Goal: Task Accomplishment & Management: Complete application form

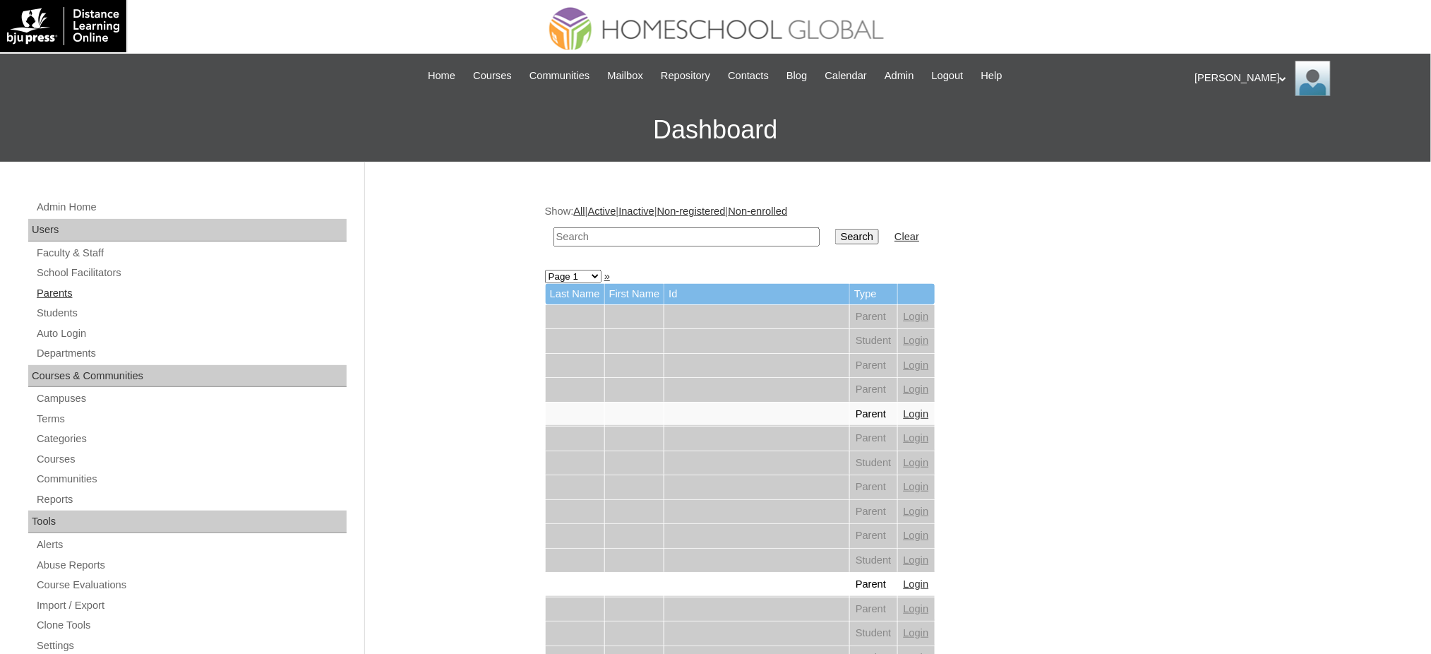
click at [39, 291] on link "Parents" at bounding box center [190, 294] width 311 height 18
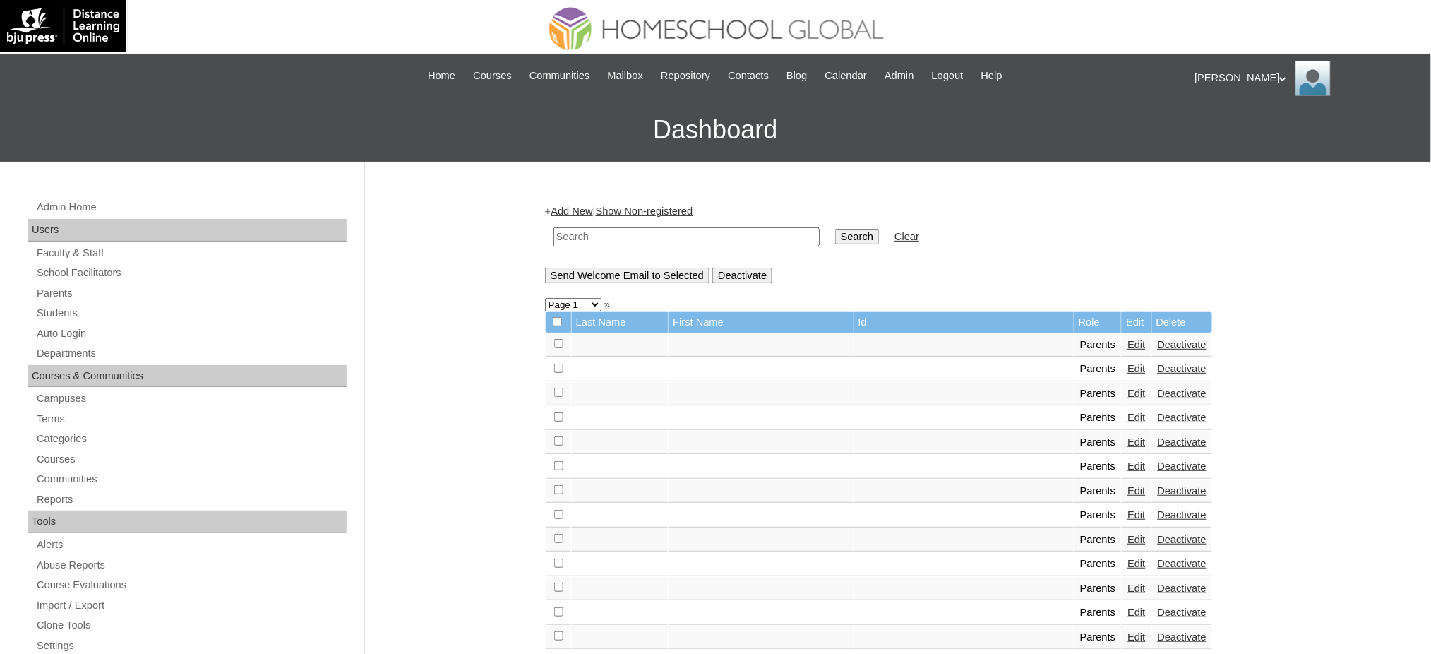
click at [573, 213] on link "Add New" at bounding box center [572, 210] width 42 height 11
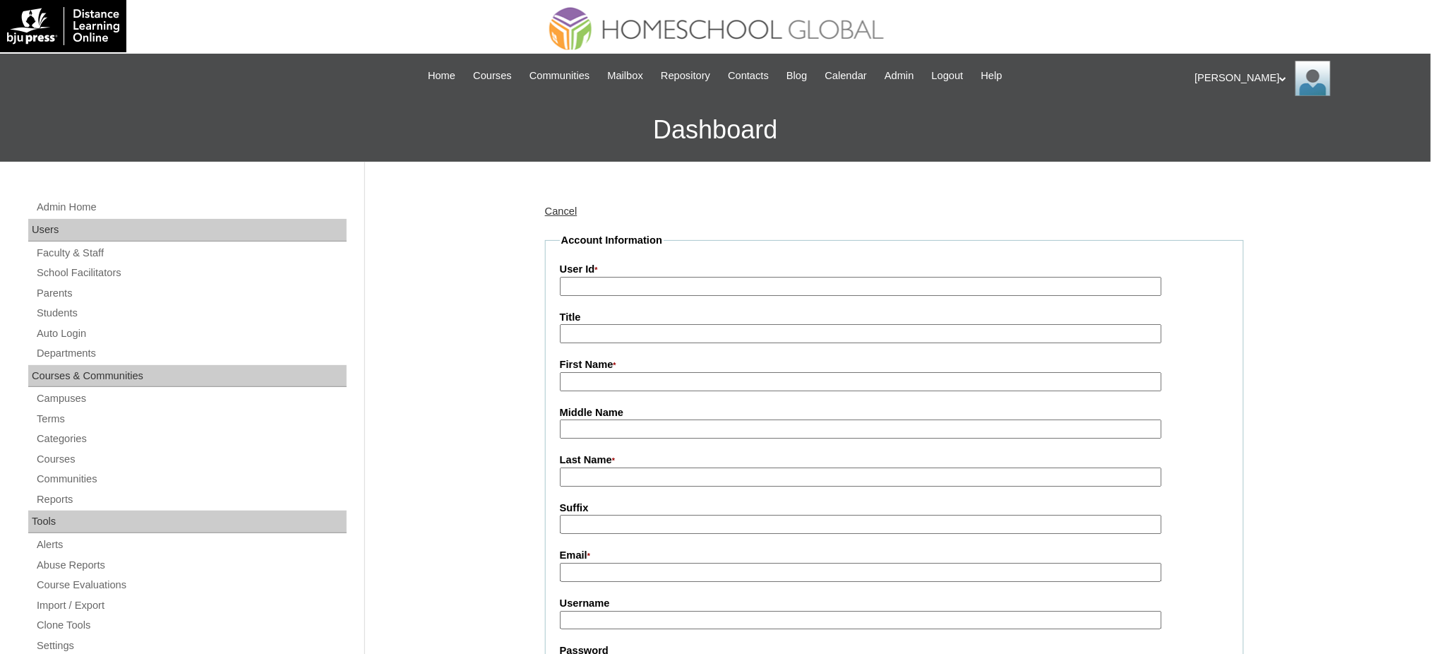
click at [581, 291] on input "User Id *" at bounding box center [861, 286] width 602 height 19
paste input "MHP0250-TECHPH2025"
type input "MHP0250-TECHPH2025"
click at [596, 328] on input "Title" at bounding box center [861, 333] width 602 height 19
type input "Ms."
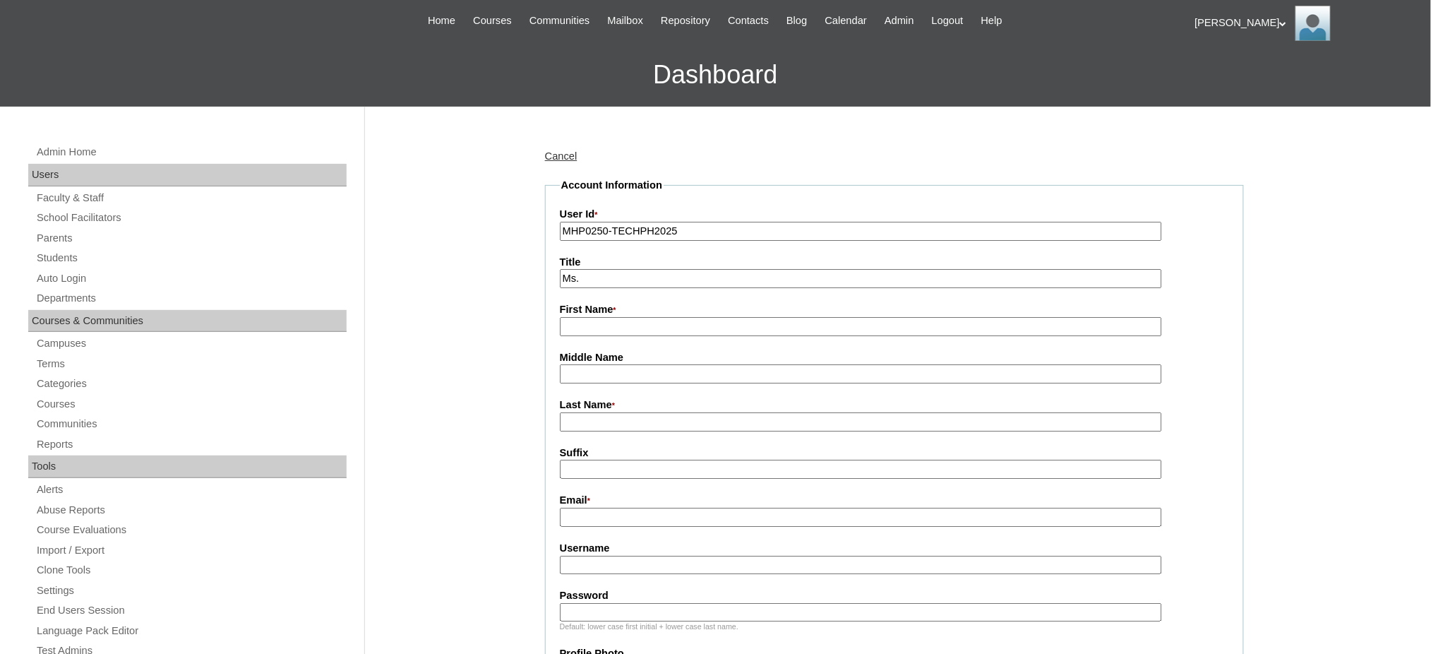
scroll to position [94, 0]
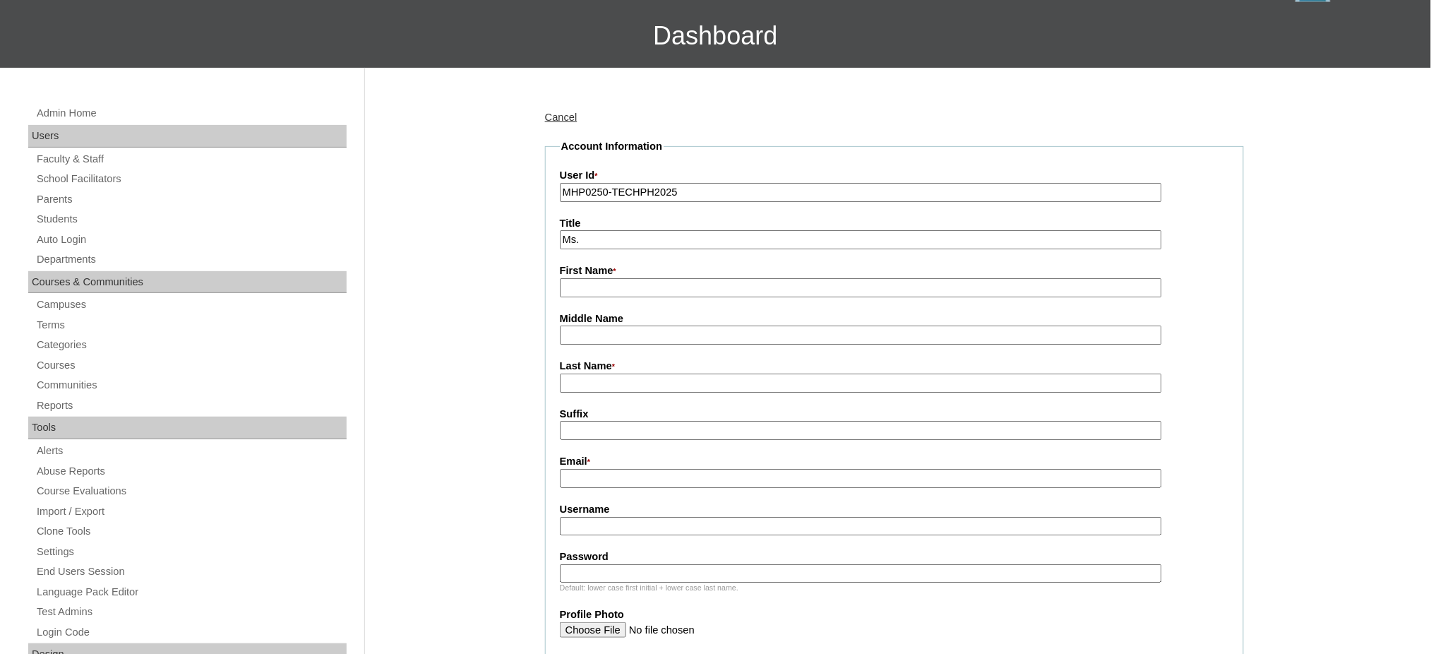
click at [623, 289] on input "First Name *" at bounding box center [861, 287] width 602 height 19
paste input "Ana Maria Erica"
type input "Ana Maria Erica"
click at [631, 390] on fieldset "Account Information User Id * MHP0250-TECHPH2025 Title Ms. First Name * Ana Mar…" at bounding box center [894, 588] width 699 height 898
click at [637, 381] on input "Last Name *" at bounding box center [861, 382] width 602 height 19
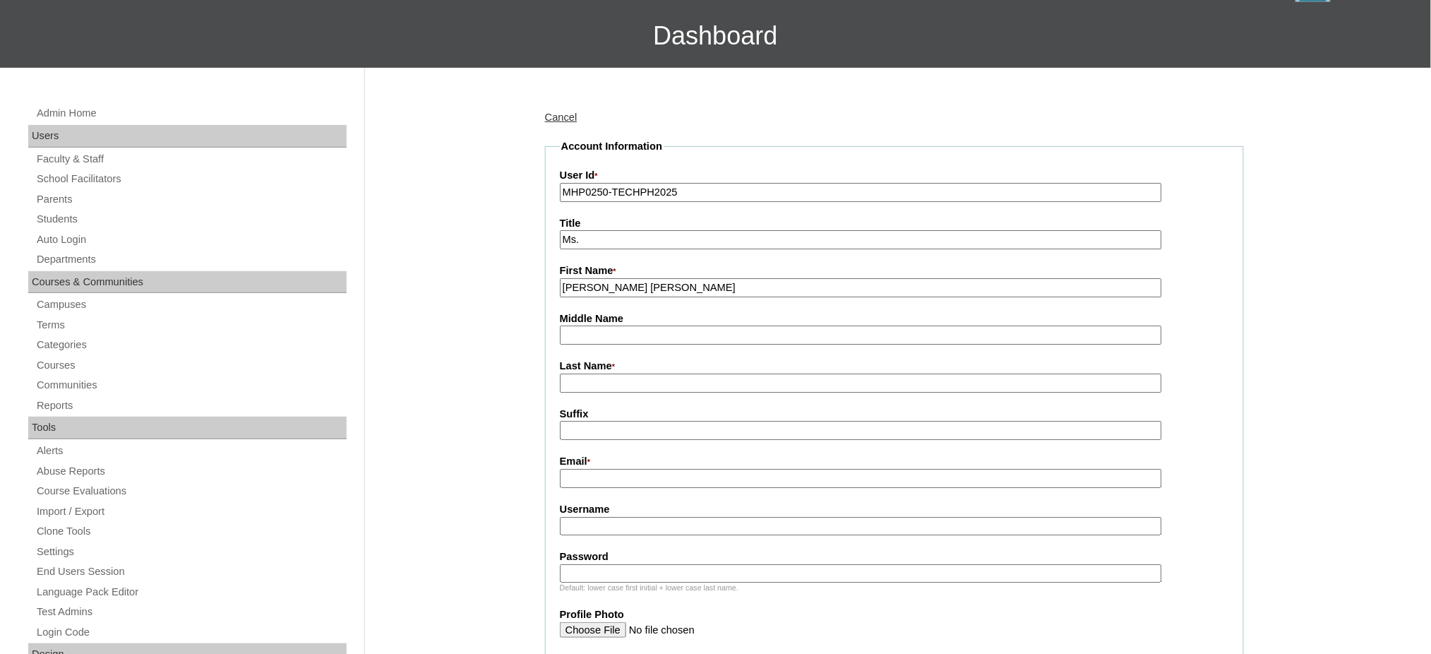
paste input "[PERSON_NAME]"
type input "Gutierrez"
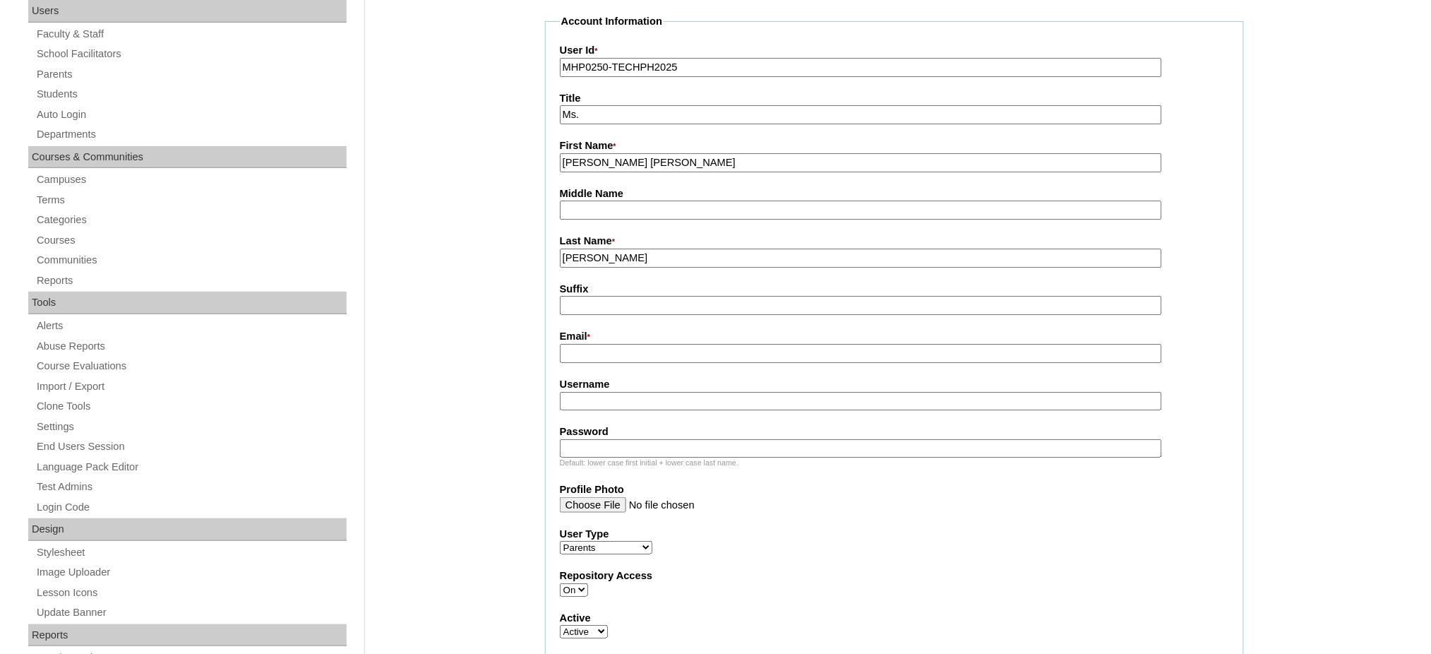
scroll to position [282, 0]
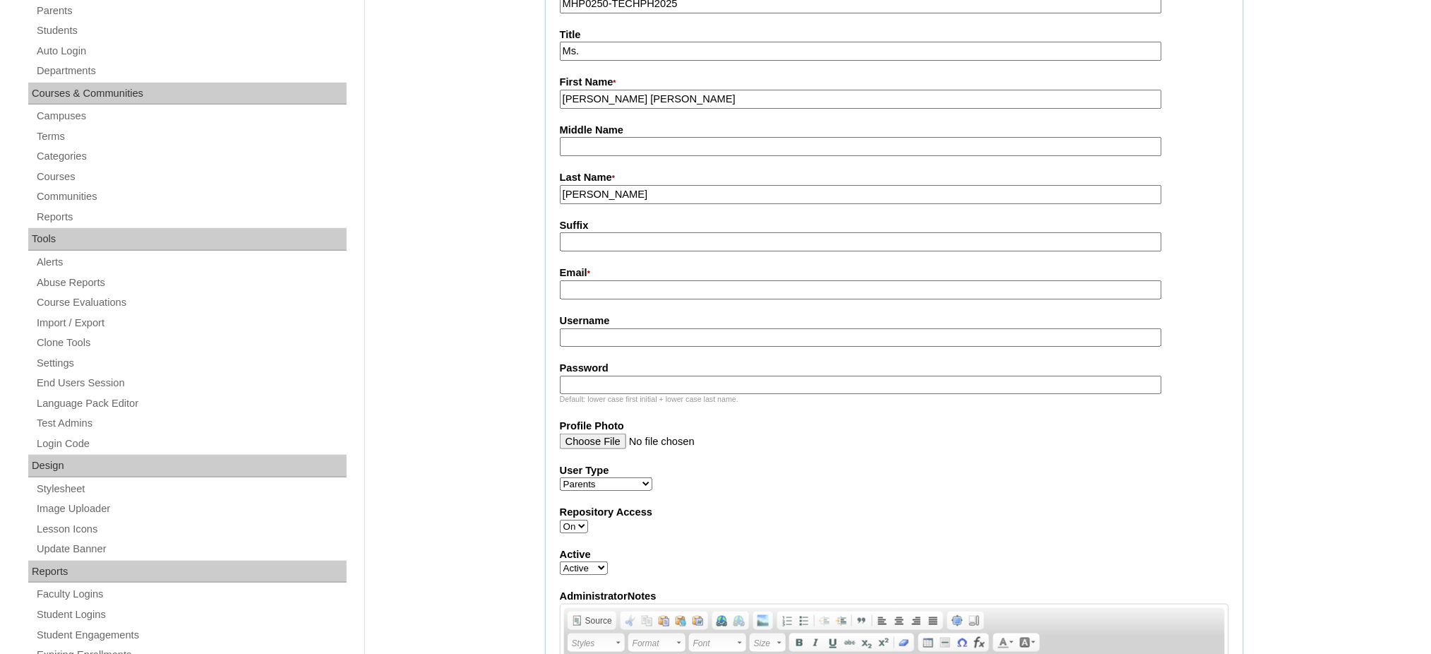
click at [653, 328] on input "Username" at bounding box center [861, 337] width 602 height 19
paste input "LeeSG2025"
type input "LeeSG2025"
click at [576, 376] on input "Password" at bounding box center [861, 385] width 602 height 19
paste input "techSGL861"
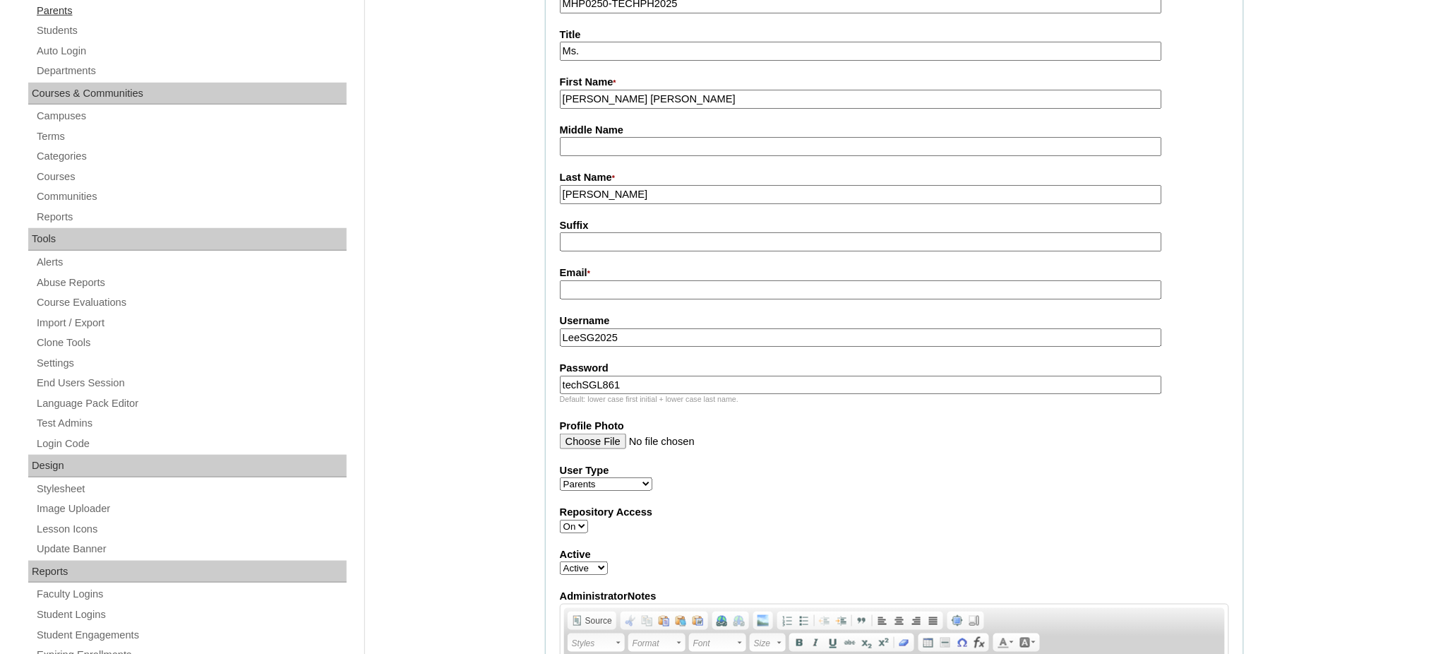
type input "techSGL861"
click at [633, 289] on input "Email *" at bounding box center [861, 289] width 602 height 19
paste input "ericagutierrez.lee@yahoo.com"
type input "ericagutierrez.lee@yahoo.com"
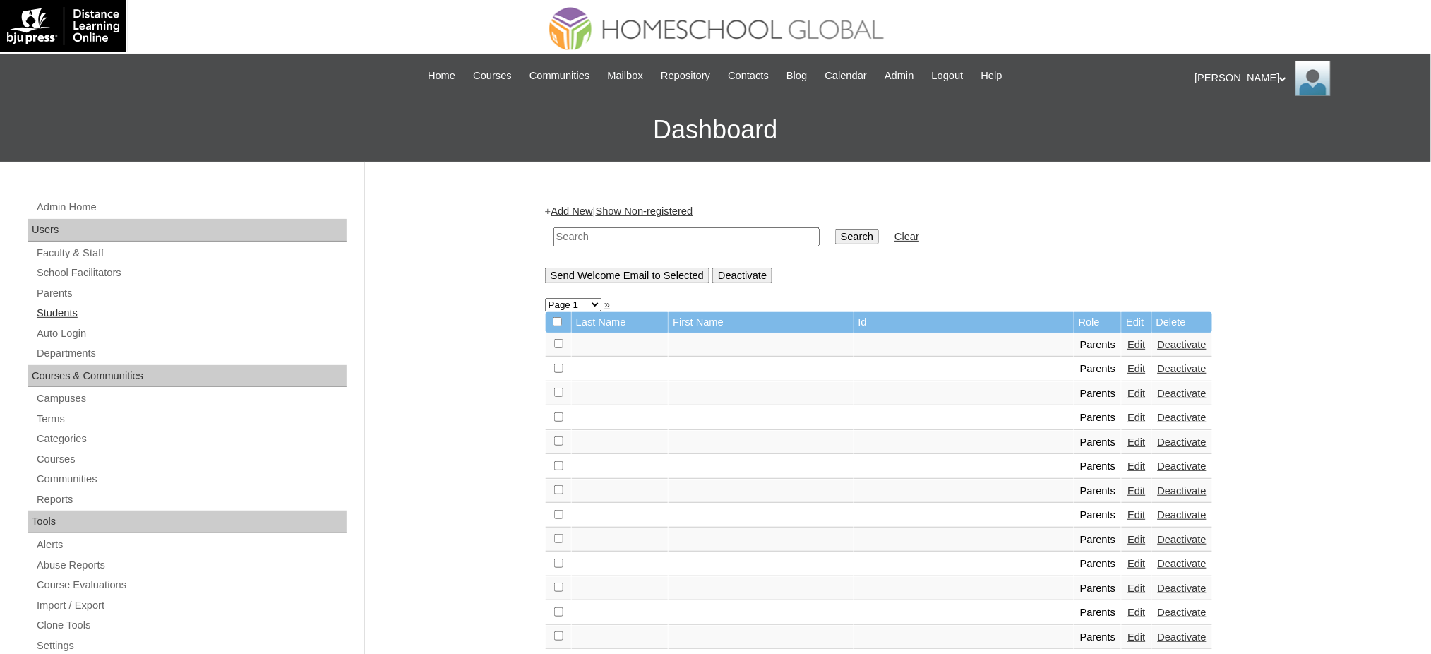
click at [64, 316] on link "Students" at bounding box center [190, 313] width 311 height 18
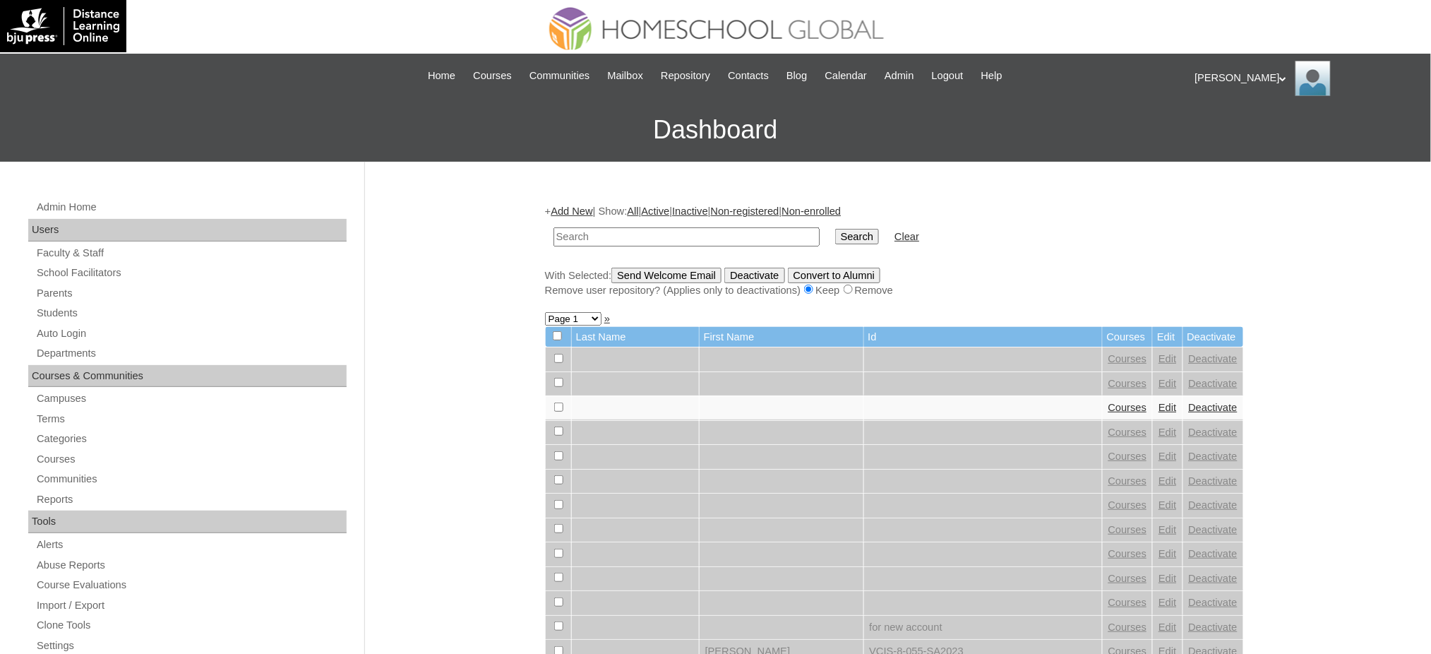
click at [592, 211] on link "Add New" at bounding box center [572, 210] width 42 height 11
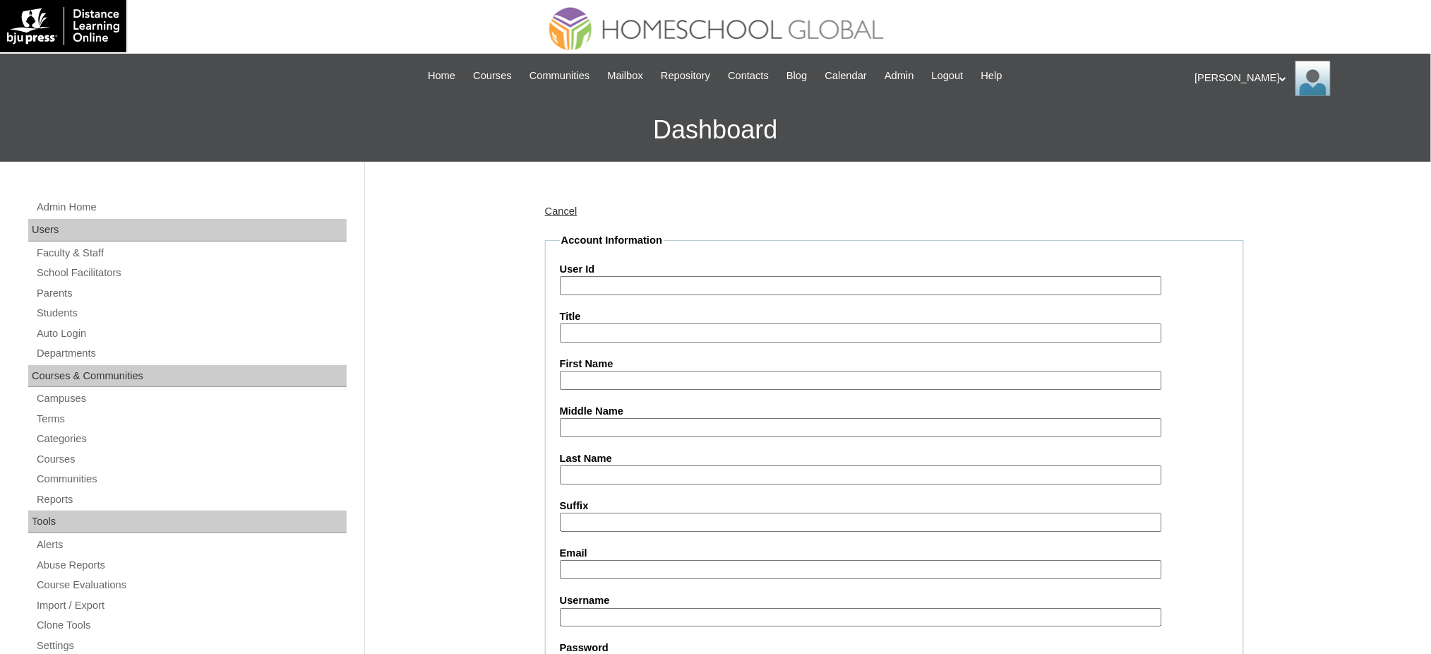
click at [645, 284] on input "User Id" at bounding box center [861, 285] width 602 height 19
paste input "MHS00358-TECHPH2025"
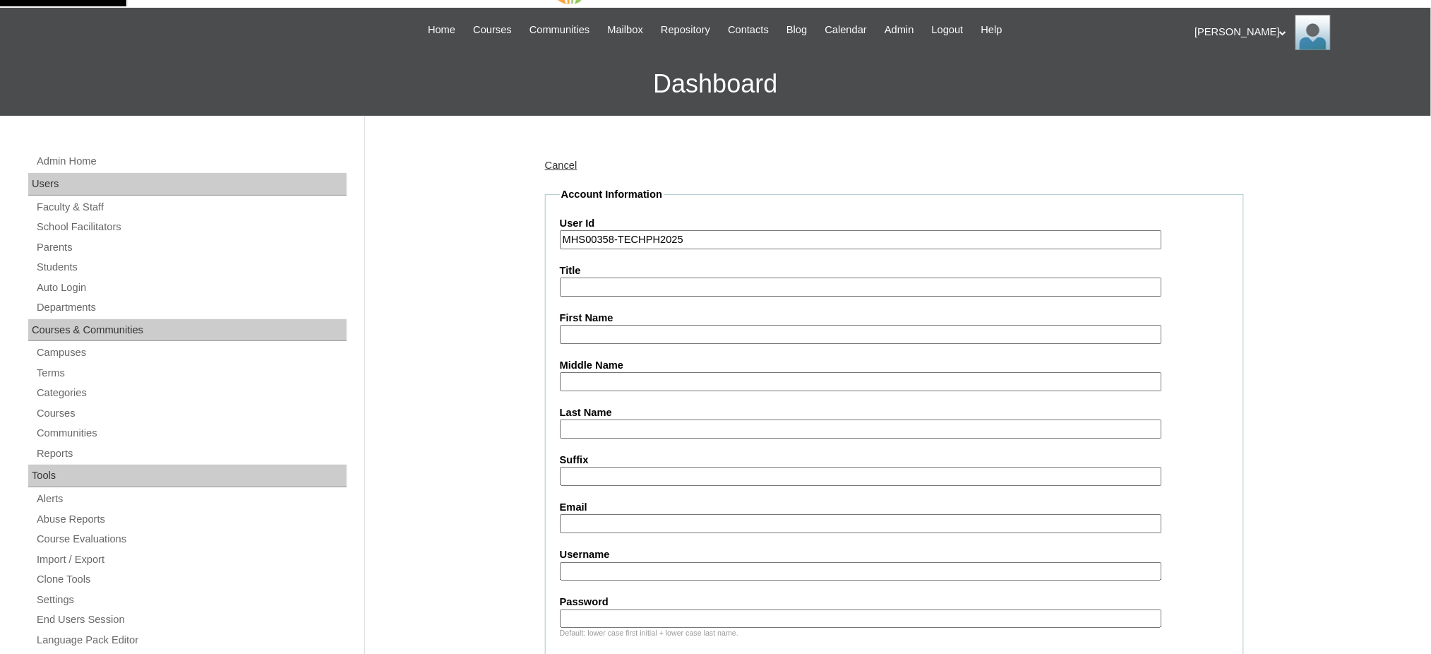
scroll to position [188, 0]
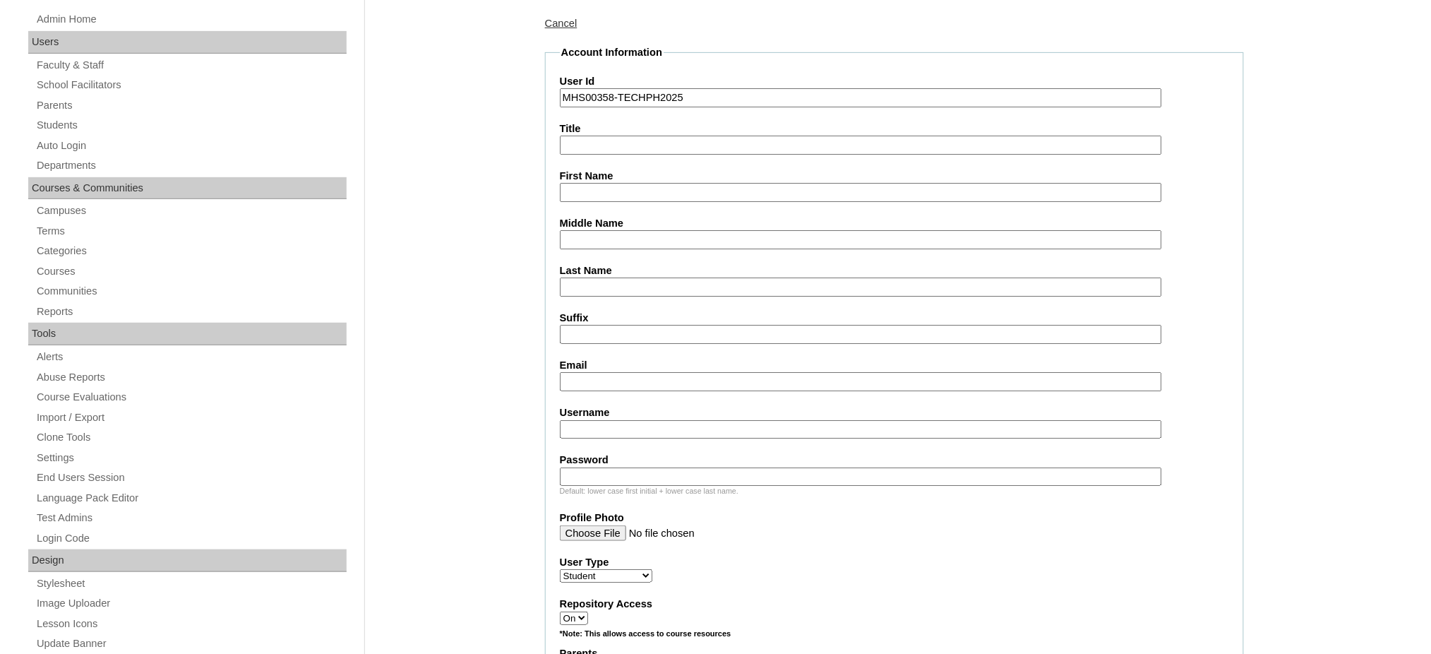
type input "MHS00358-TECHPH2025"
click at [604, 196] on fieldset "Account Information User Id MHS00358-TECHPH2025 Title First Name Middle Name La…" at bounding box center [894, 616] width 699 height 1142
click at [597, 378] on input "Email" at bounding box center [861, 381] width 602 height 19
paste input "ericagutierrez.lee@yahoo.com"
type input "ericagutierrez.lee@yahoo.com"
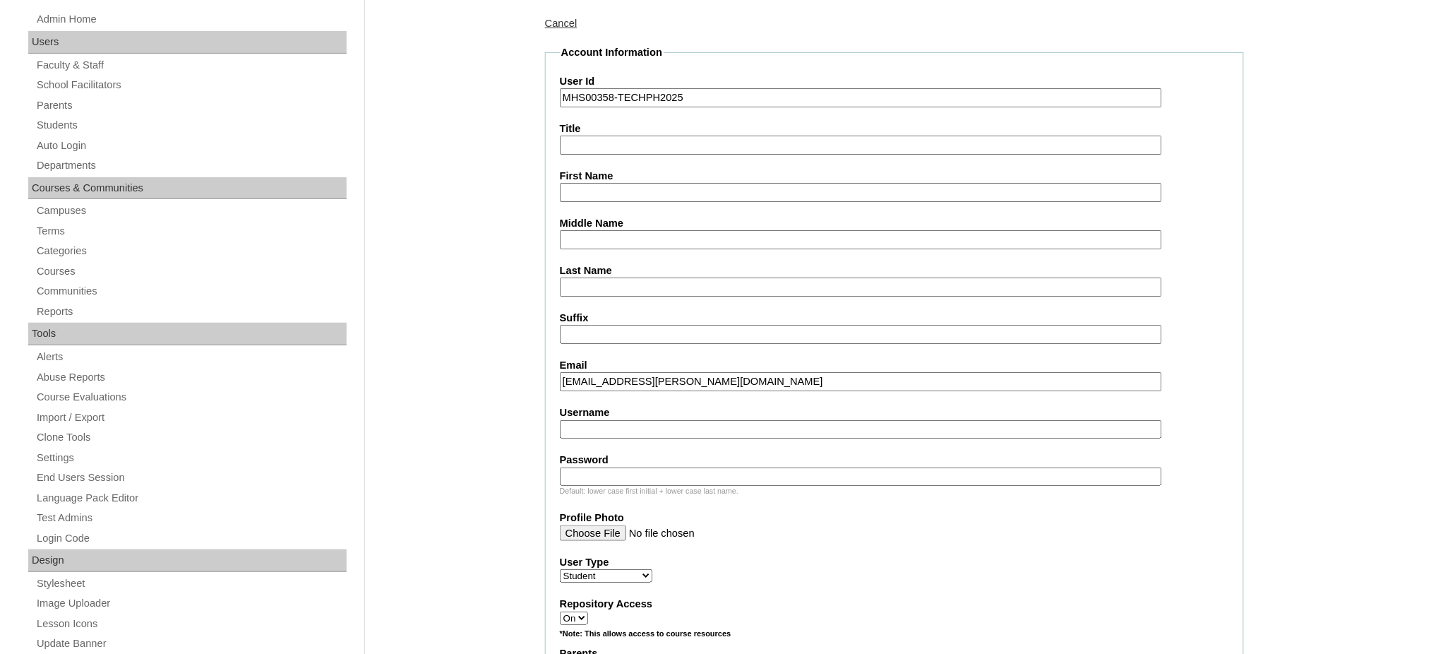
click at [617, 188] on input "First Name" at bounding box center [861, 192] width 602 height 19
type input "Sun"
click at [611, 280] on input "Last Name" at bounding box center [861, 286] width 602 height 19
type input "Lee"
click at [633, 236] on input "Middle Name" at bounding box center [861, 239] width 602 height 19
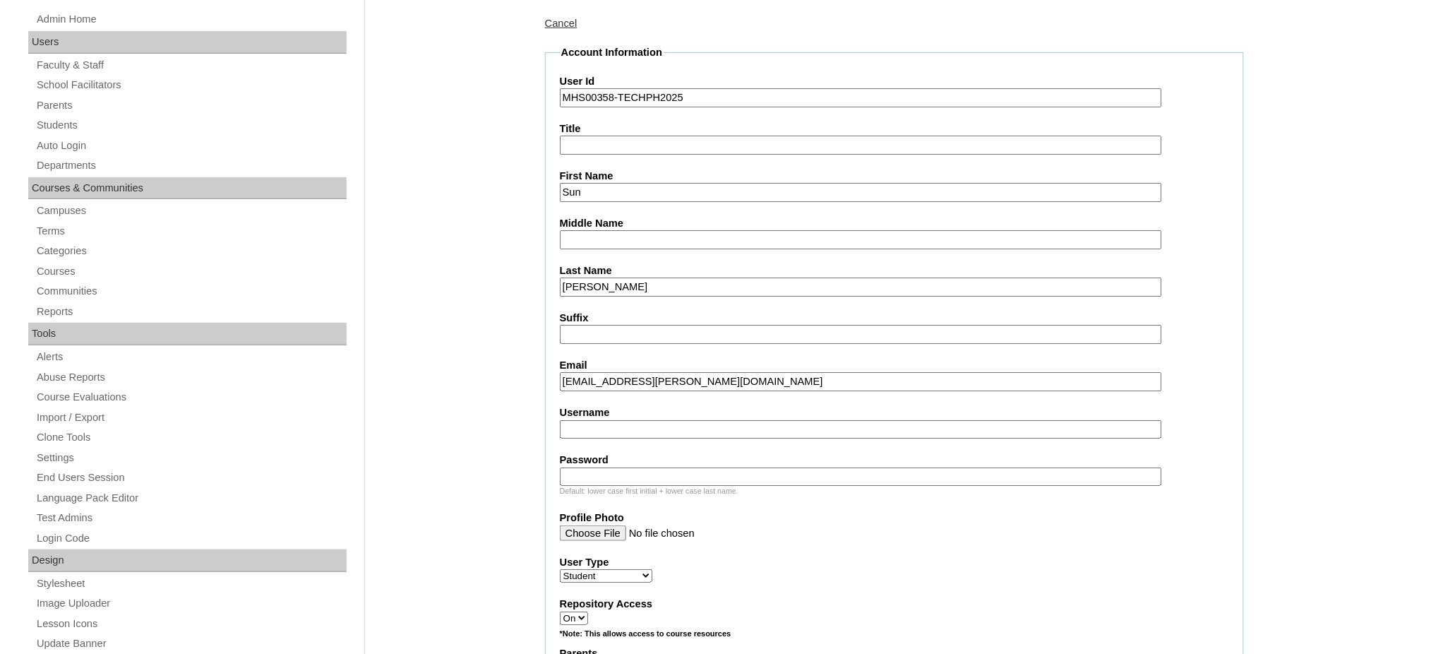
paste input "Gutierrez"
type input "Gutierrez"
click at [595, 420] on input "Username" at bounding box center [861, 429] width 602 height 19
paste input "sunlee"
type input "sunlee"
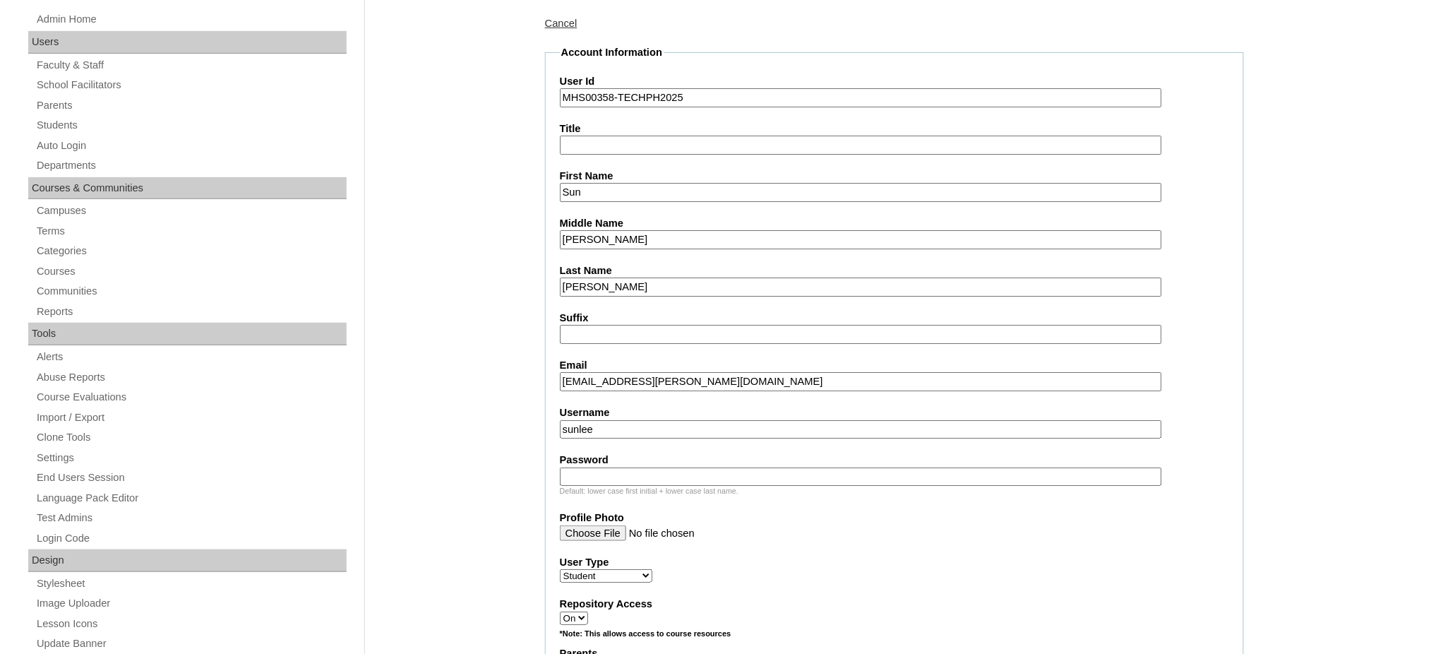
click at [616, 467] on input "Password" at bounding box center [861, 476] width 602 height 19
paste input "250007207"
type input "250007207"
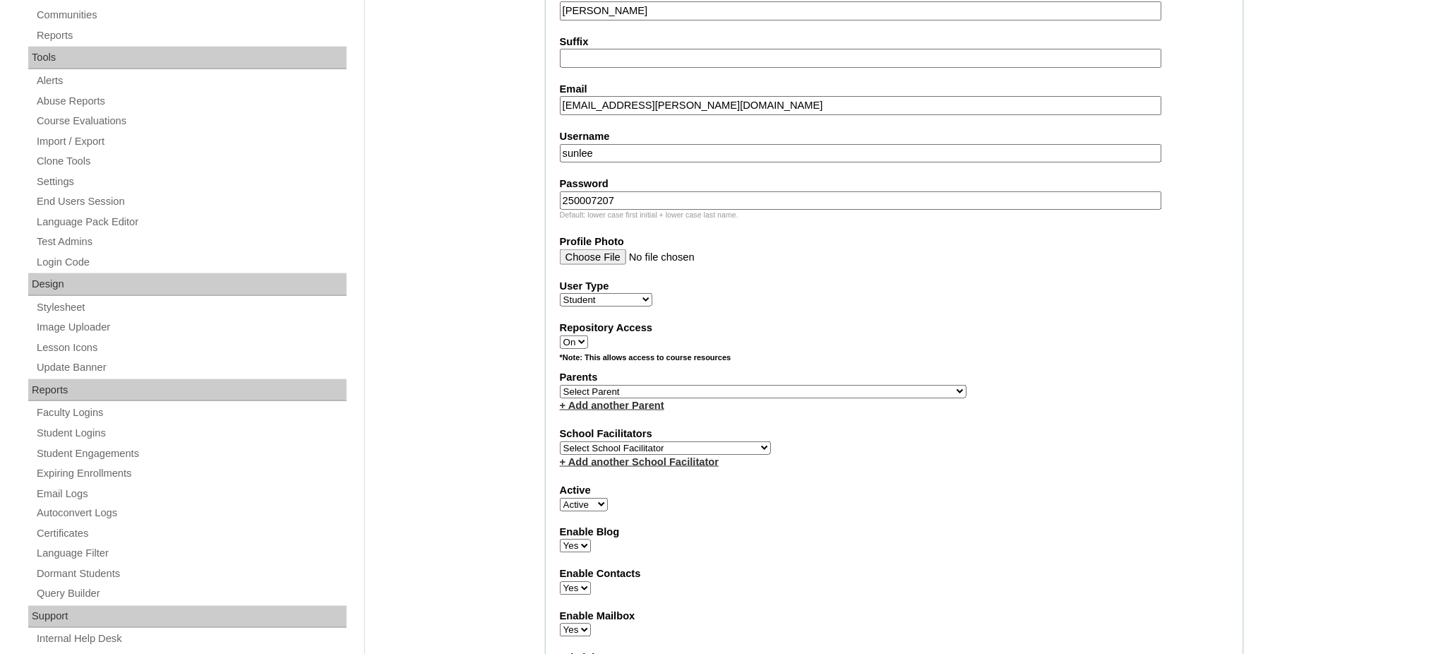
scroll to position [470, 0]
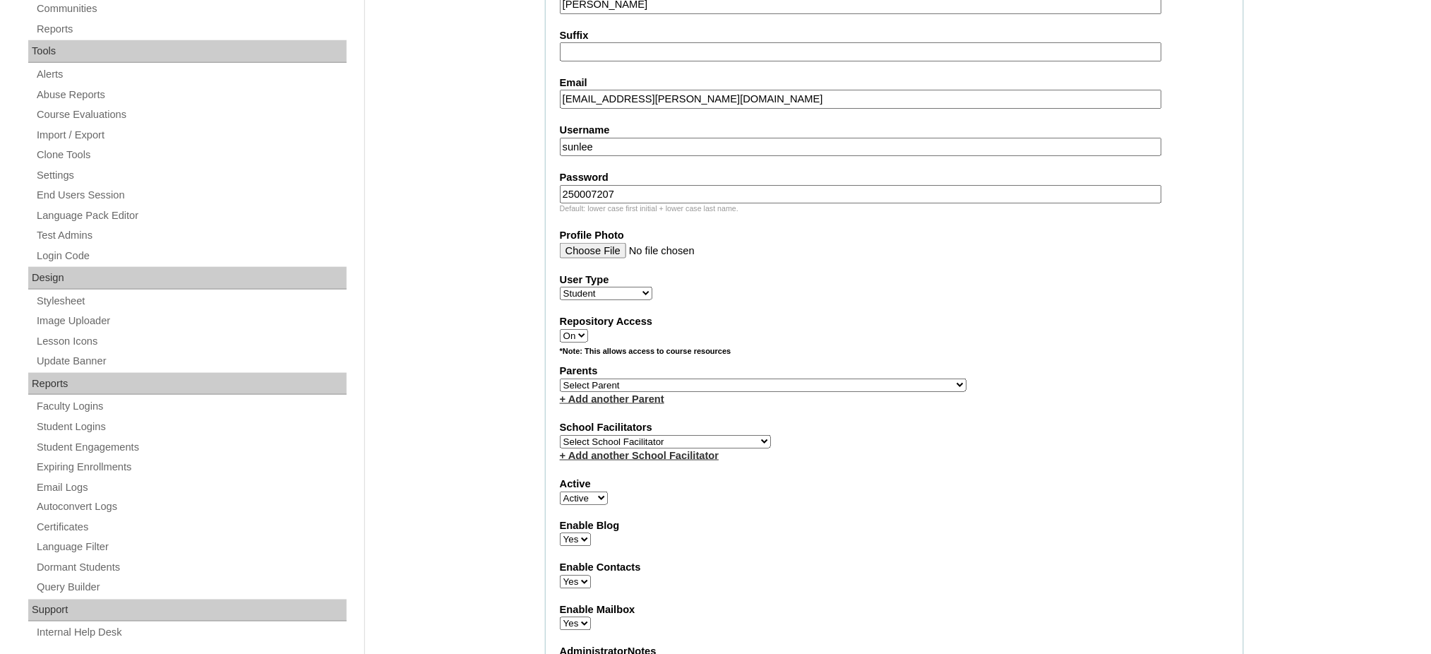
click at [806, 378] on select "Select Parent , , , , , , , , , , , , , , , , , , , , , , , , , , , , , , , , ,…" at bounding box center [763, 384] width 407 height 13
select select "44274"
click at [560, 378] on select "Select Parent , , , , , , , , , , , , , , , , , , , , , , , , , , , , , , , , ,…" at bounding box center [763, 384] width 407 height 13
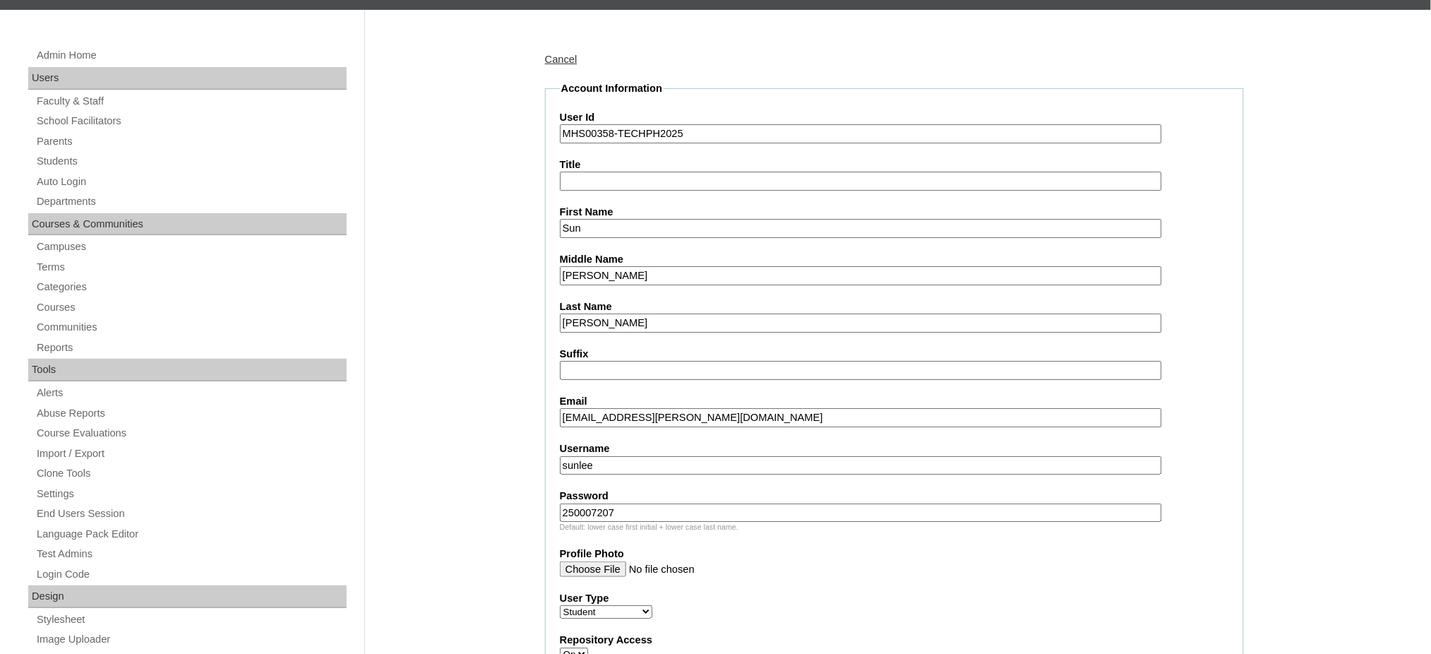
scroll to position [94, 0]
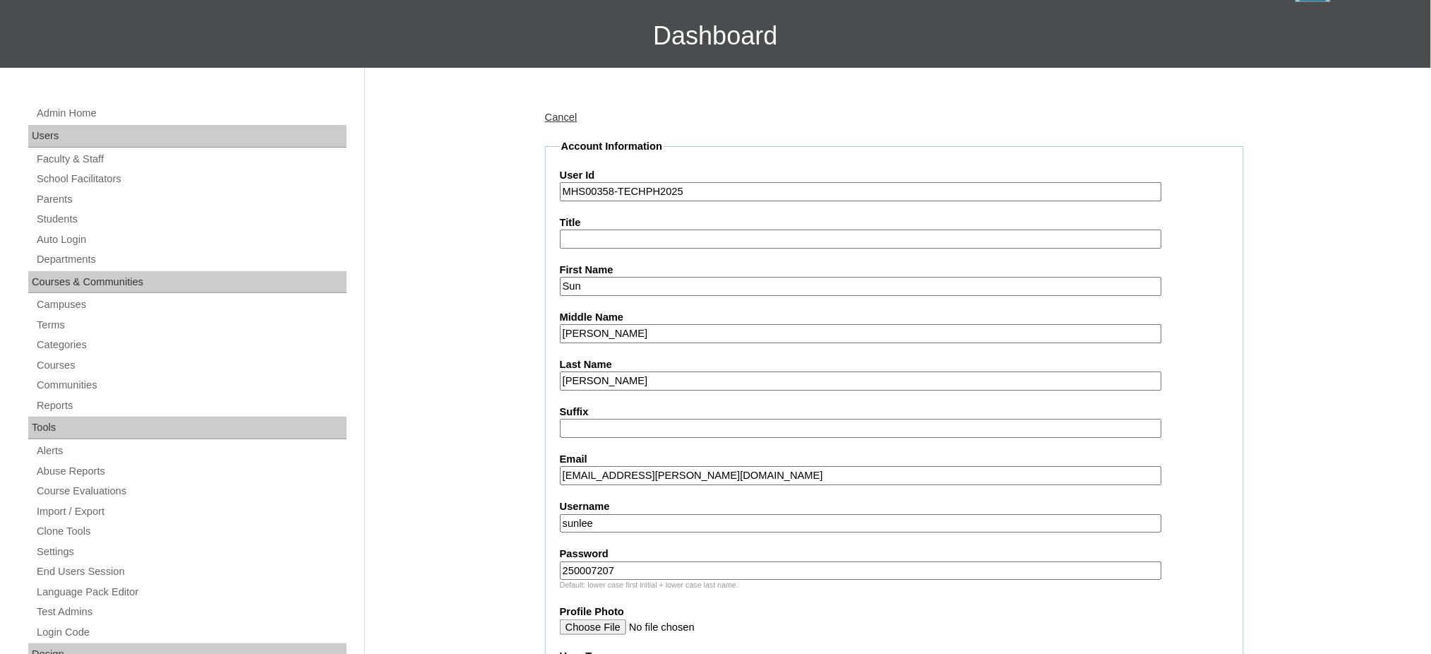
click at [640, 184] on input "MHS00358-TECHPH2025" at bounding box center [861, 191] width 602 height 19
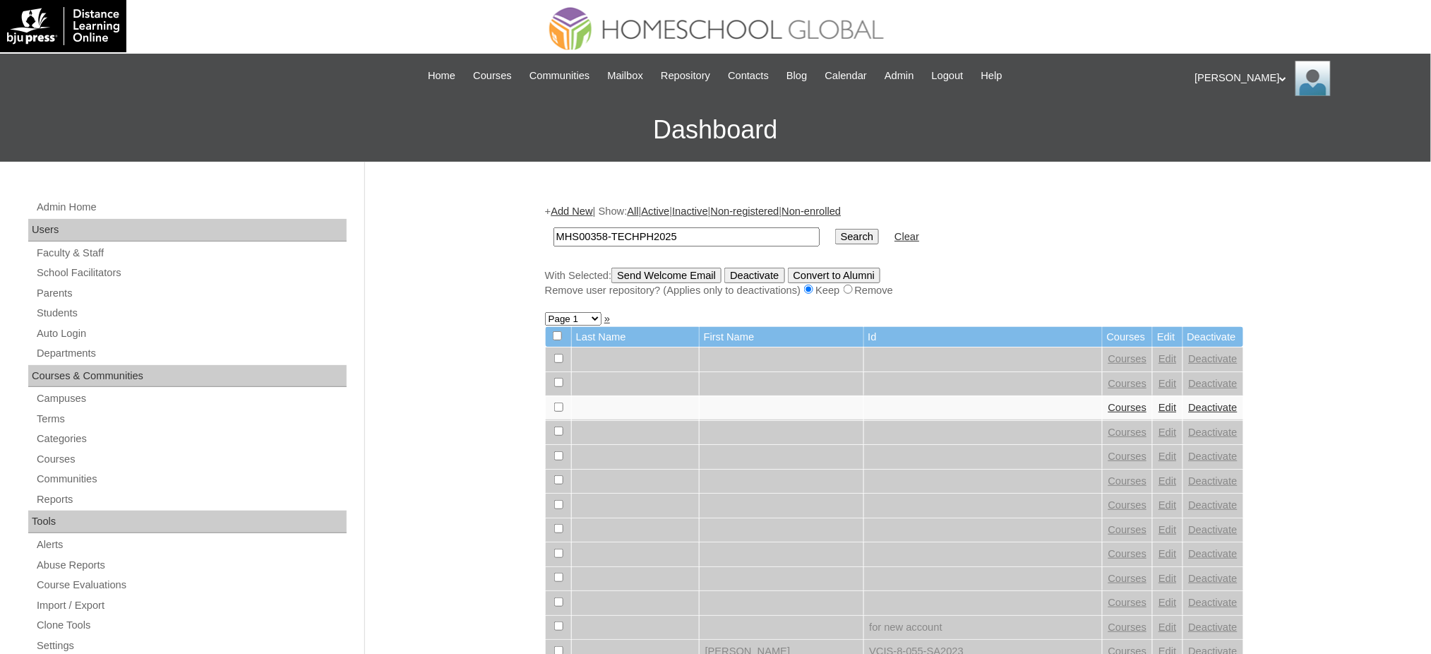
type input "MHS00358-TECHPH2025"
click at [835, 229] on input "Search" at bounding box center [857, 237] width 44 height 16
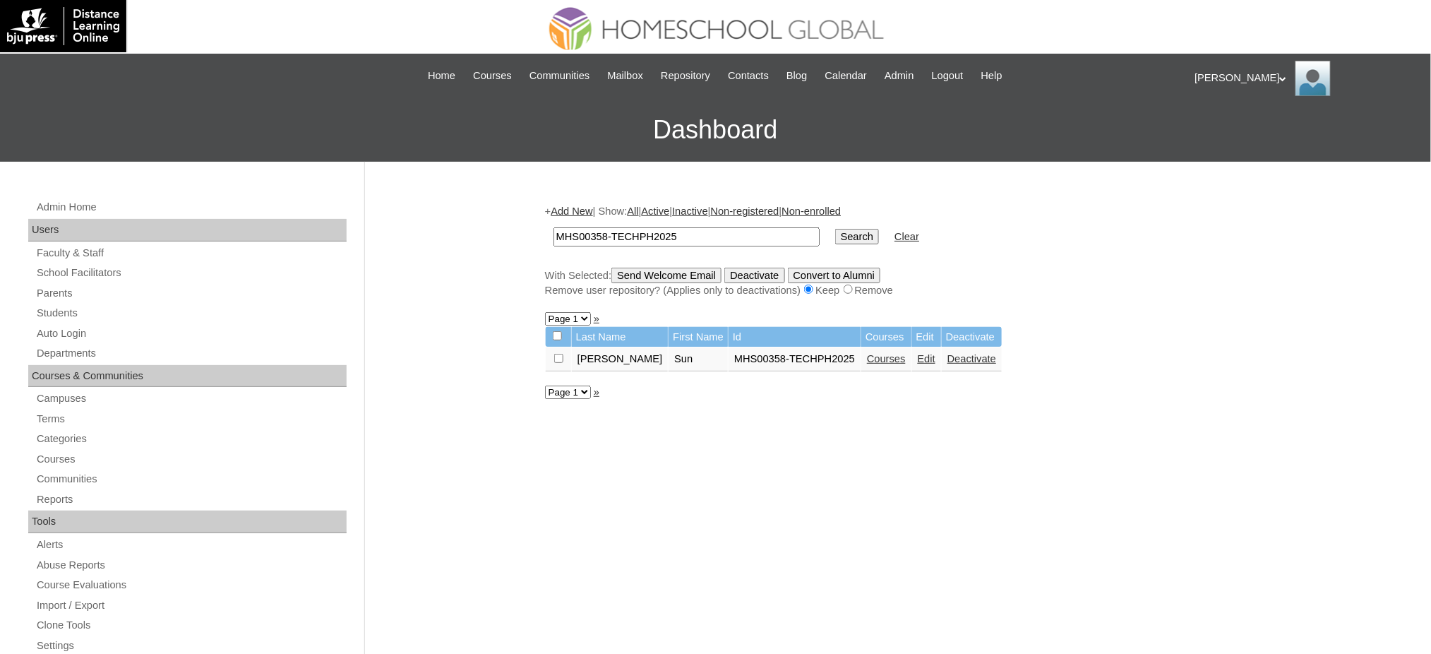
click at [867, 354] on link "Courses" at bounding box center [886, 358] width 39 height 11
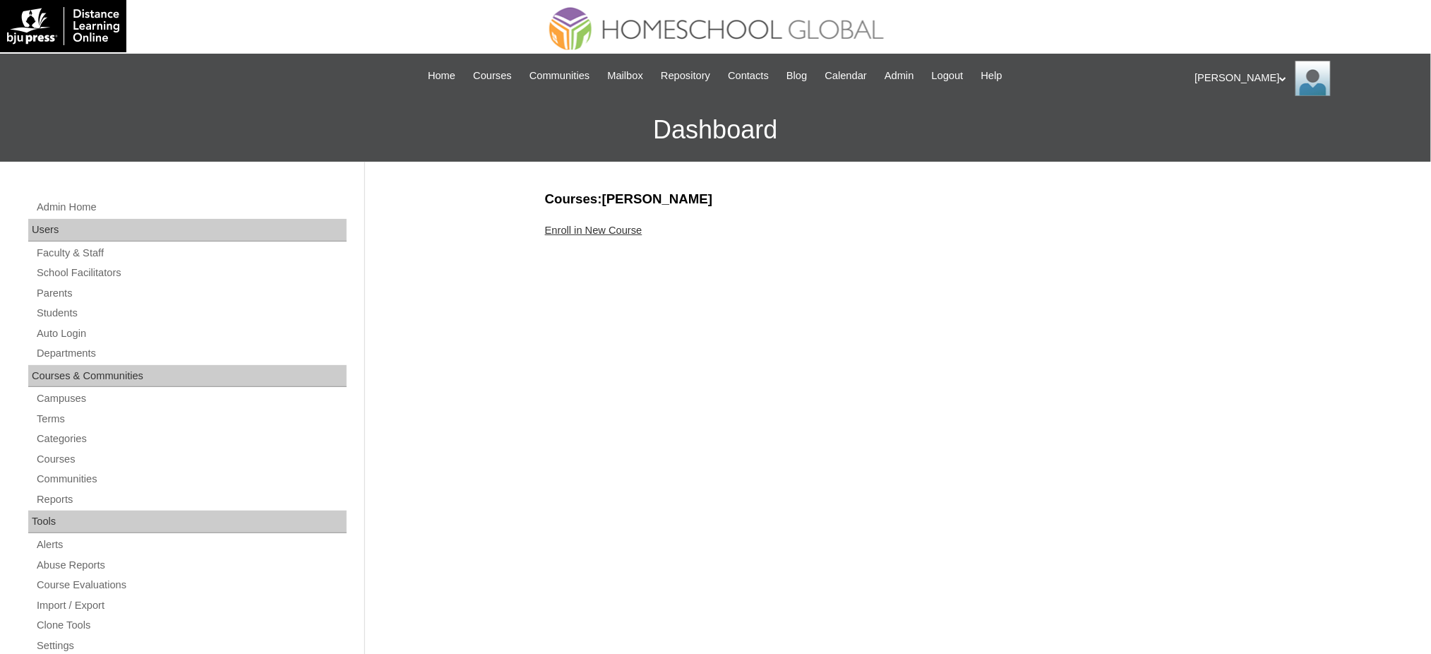
click at [609, 227] on link "Enroll in New Course" at bounding box center [593, 230] width 97 height 11
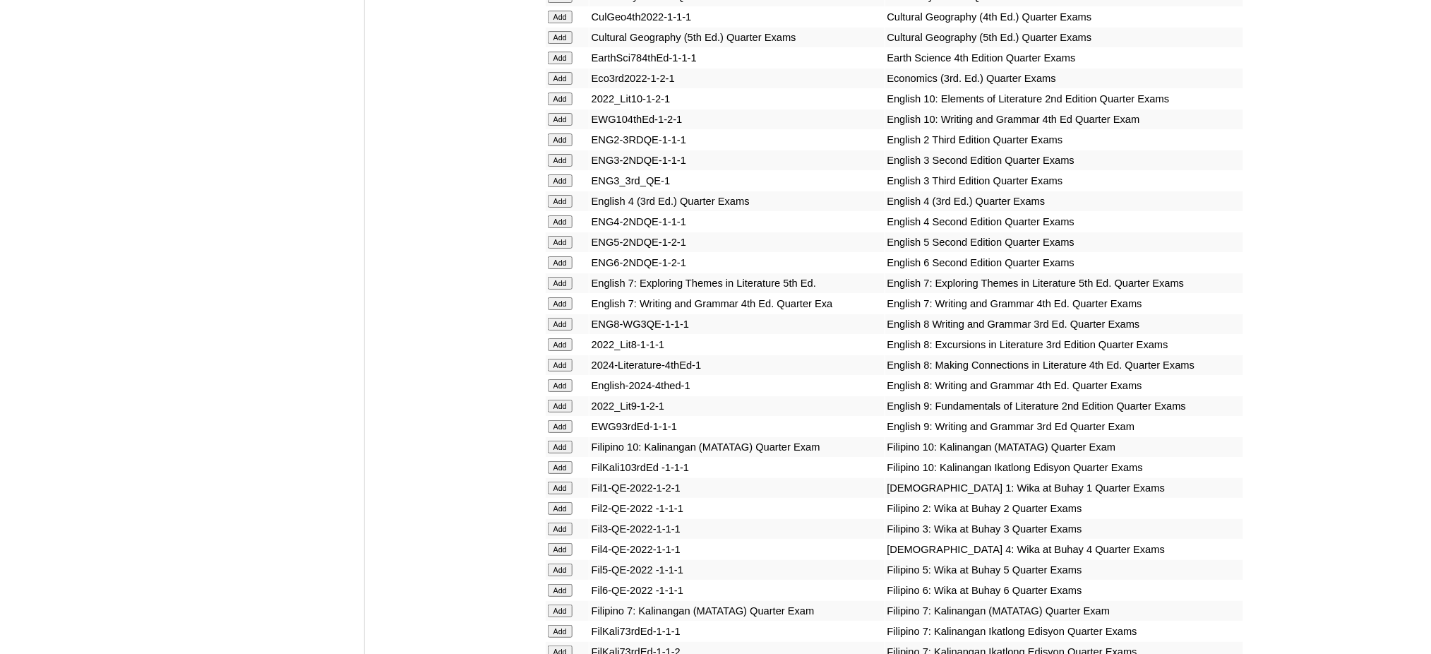
scroll to position [1882, 0]
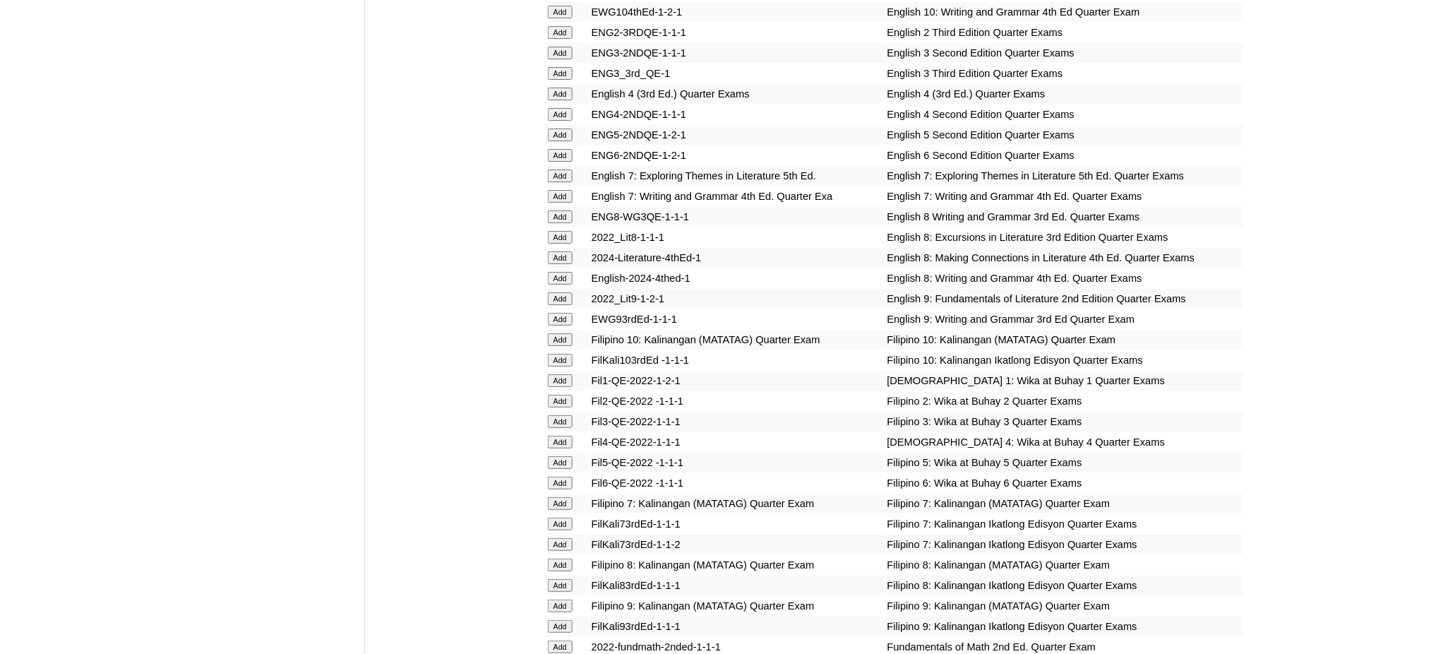
click at [565, 169] on input "Add" at bounding box center [560, 175] width 25 height 13
click at [568, 190] on input "Add" at bounding box center [560, 196] width 25 height 13
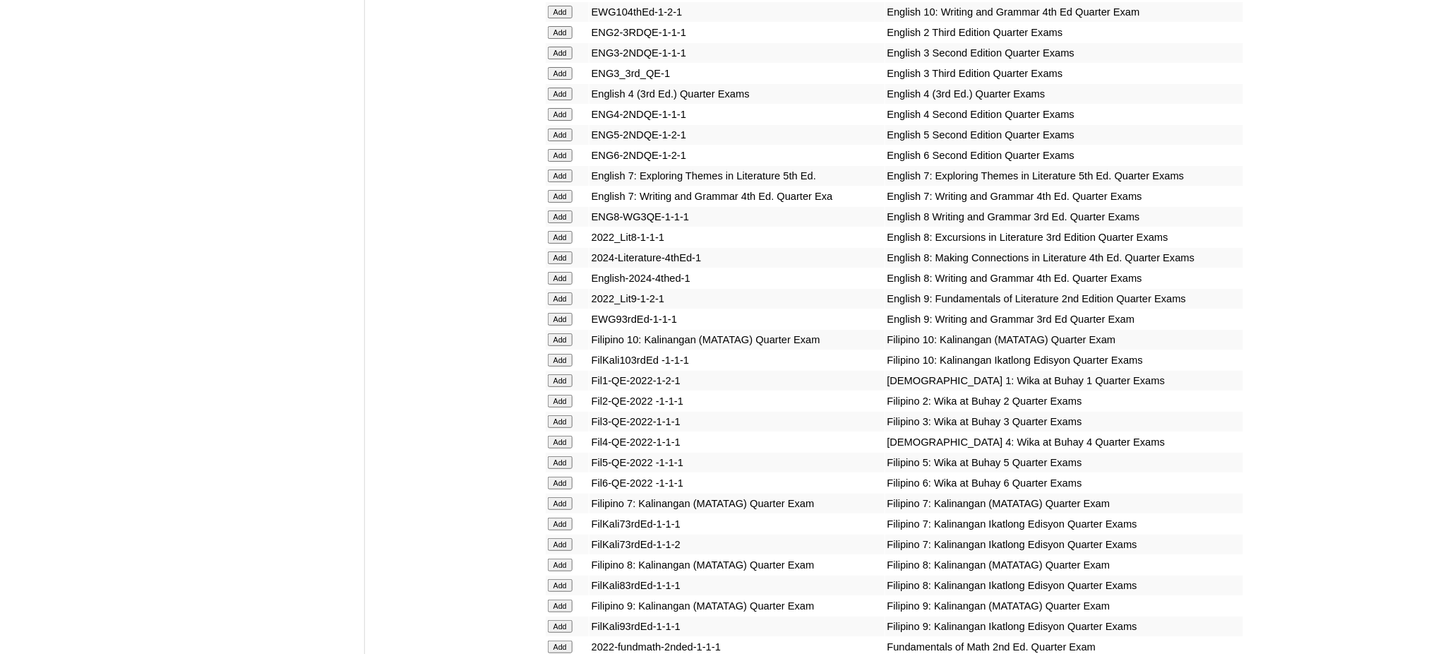
click at [568, 190] on input "Add" at bounding box center [560, 196] width 25 height 13
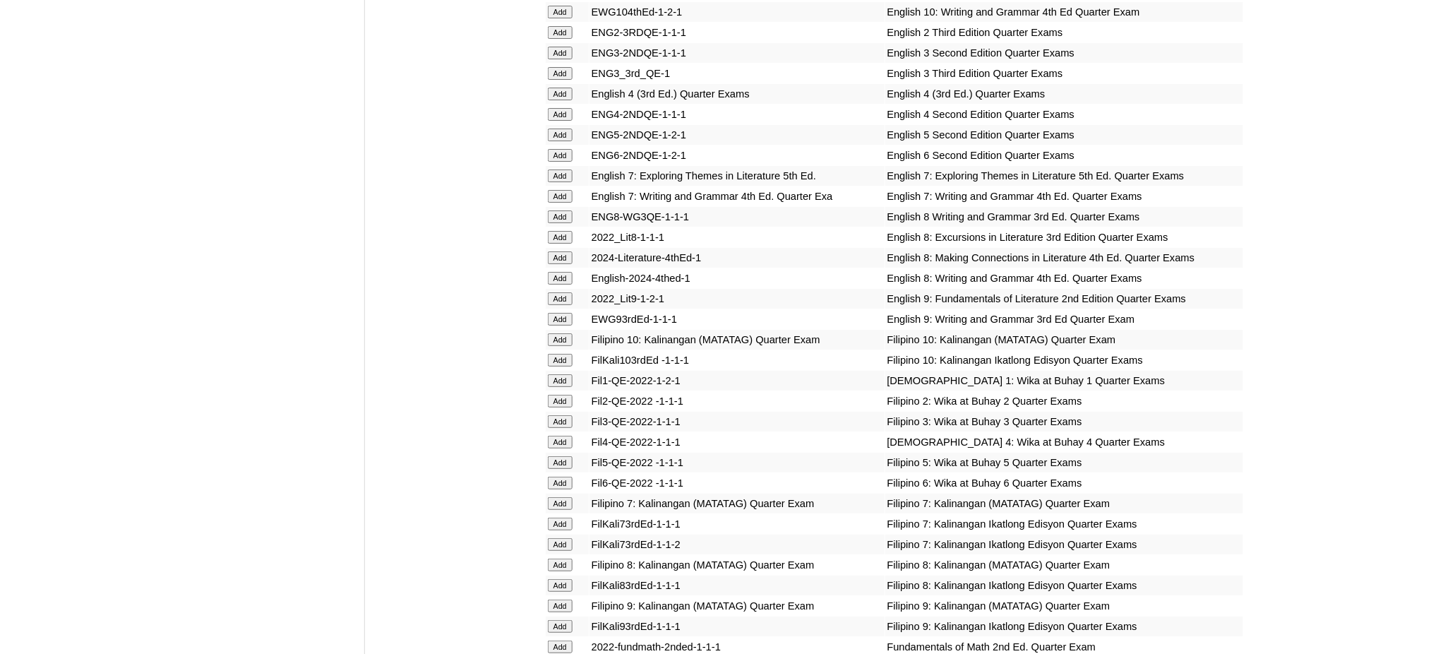
click at [568, 190] on input "Add" at bounding box center [560, 196] width 25 height 13
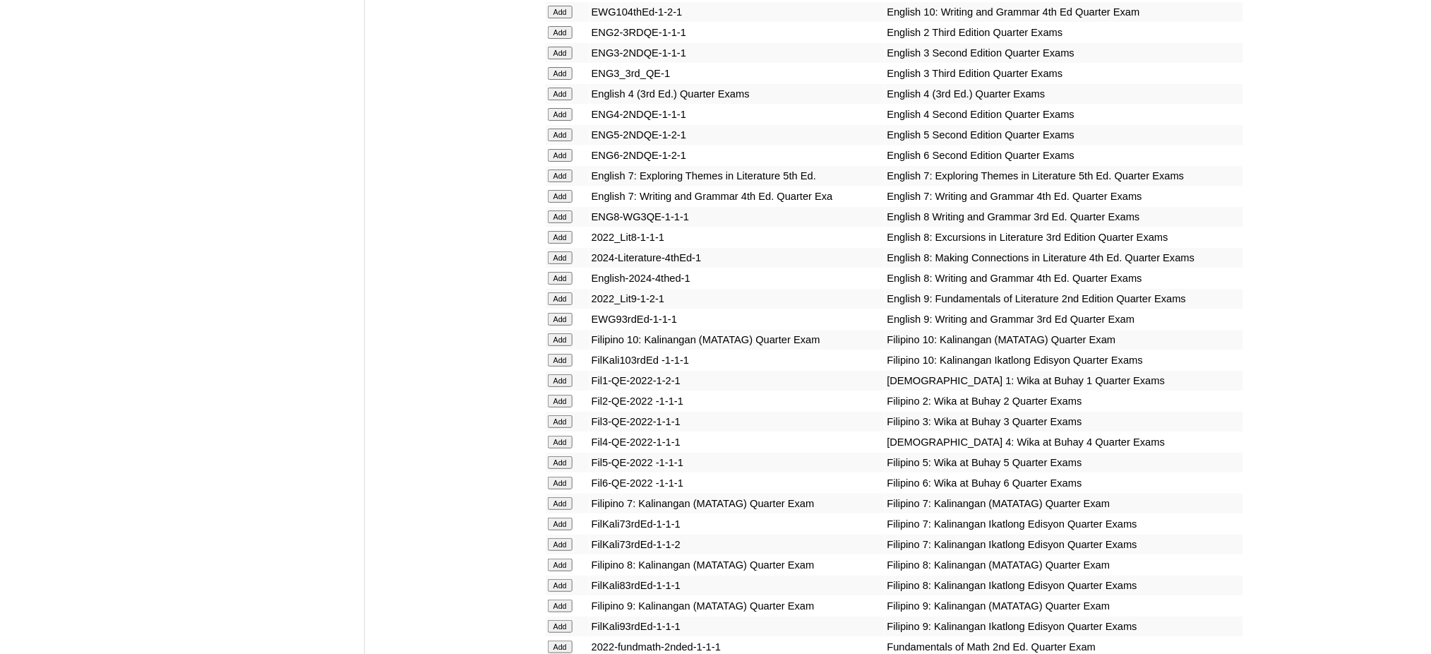
click at [568, 190] on input "Add" at bounding box center [560, 196] width 25 height 13
click at [551, 640] on input "Add" at bounding box center [560, 646] width 25 height 13
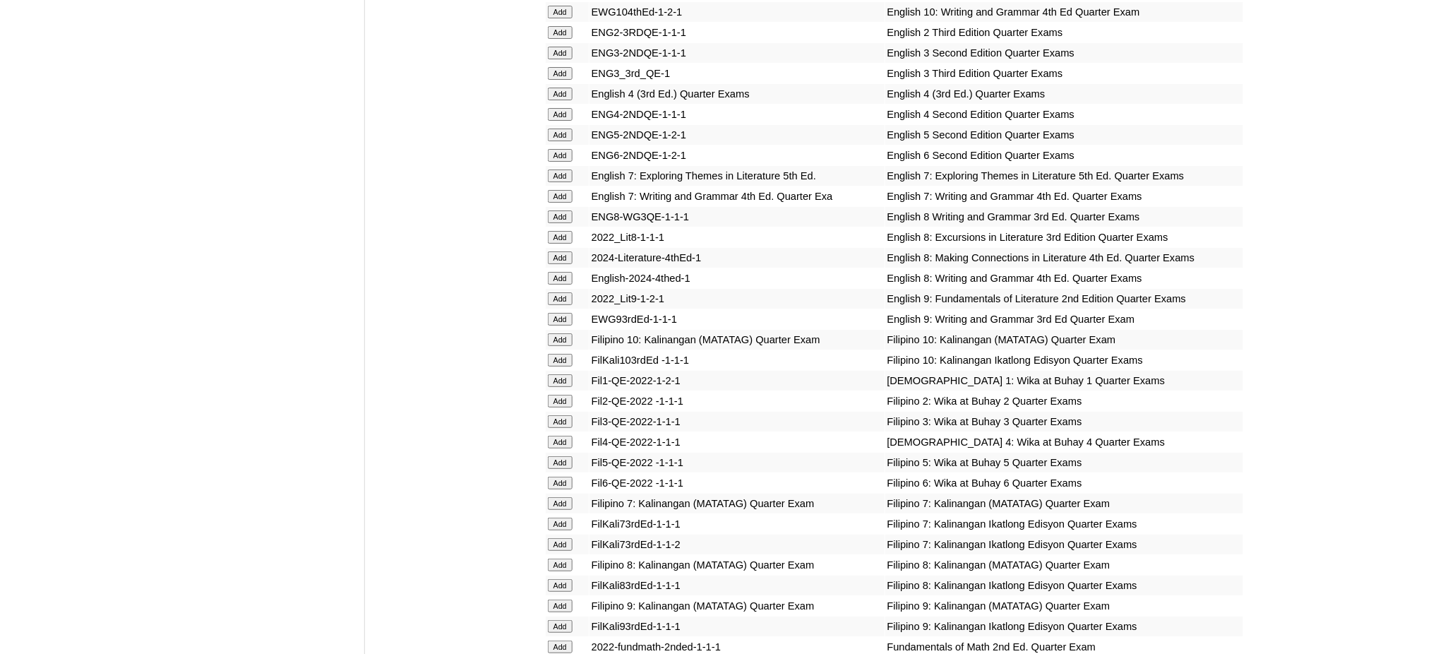
click at [551, 640] on input "Add" at bounding box center [560, 646] width 25 height 13
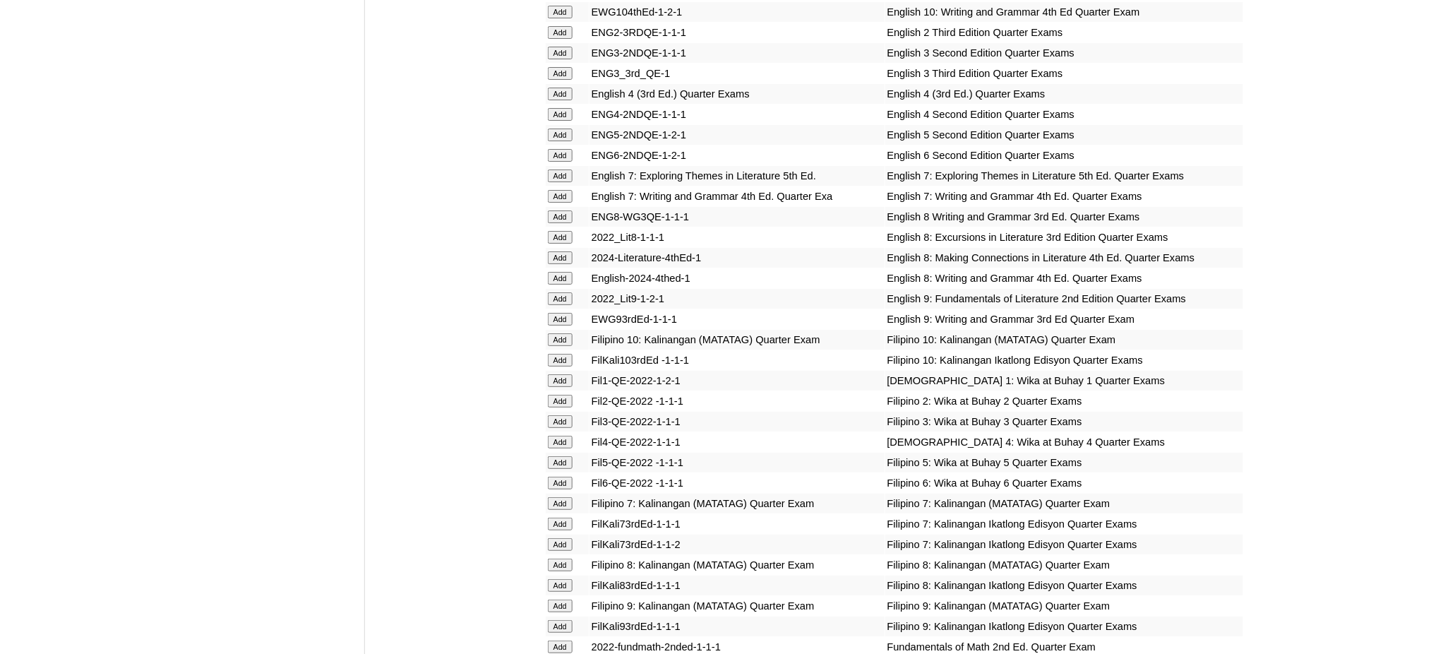
click at [551, 640] on input "Add" at bounding box center [560, 646] width 25 height 13
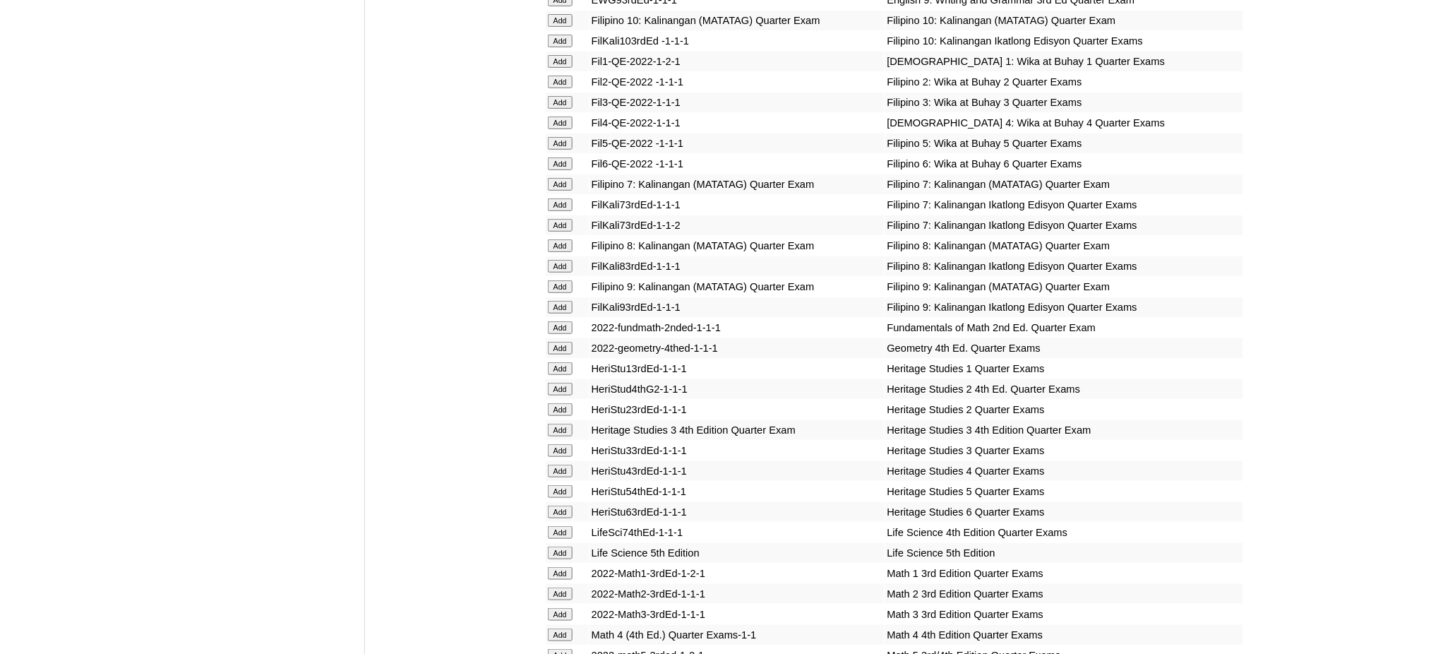
scroll to position [2542, 0]
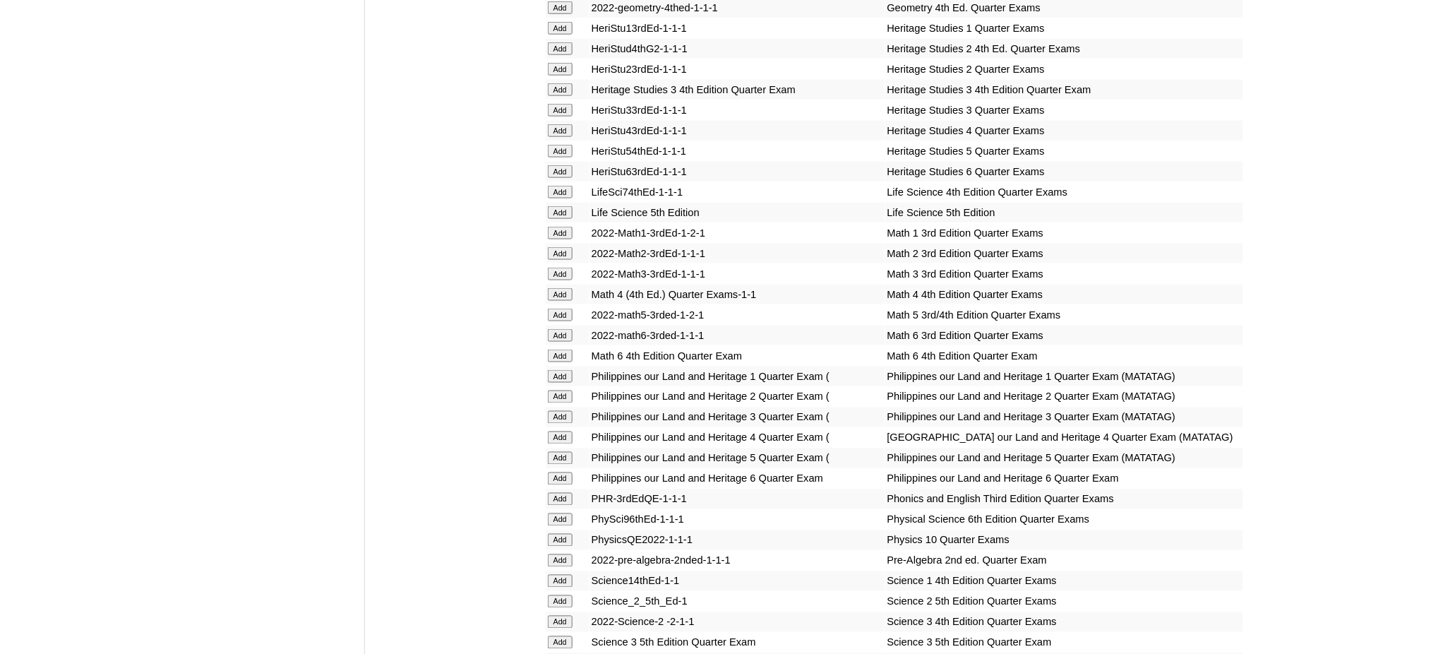
click at [559, 186] on input "Add" at bounding box center [560, 192] width 25 height 13
click at [565, 186] on input "Add" at bounding box center [560, 192] width 25 height 13
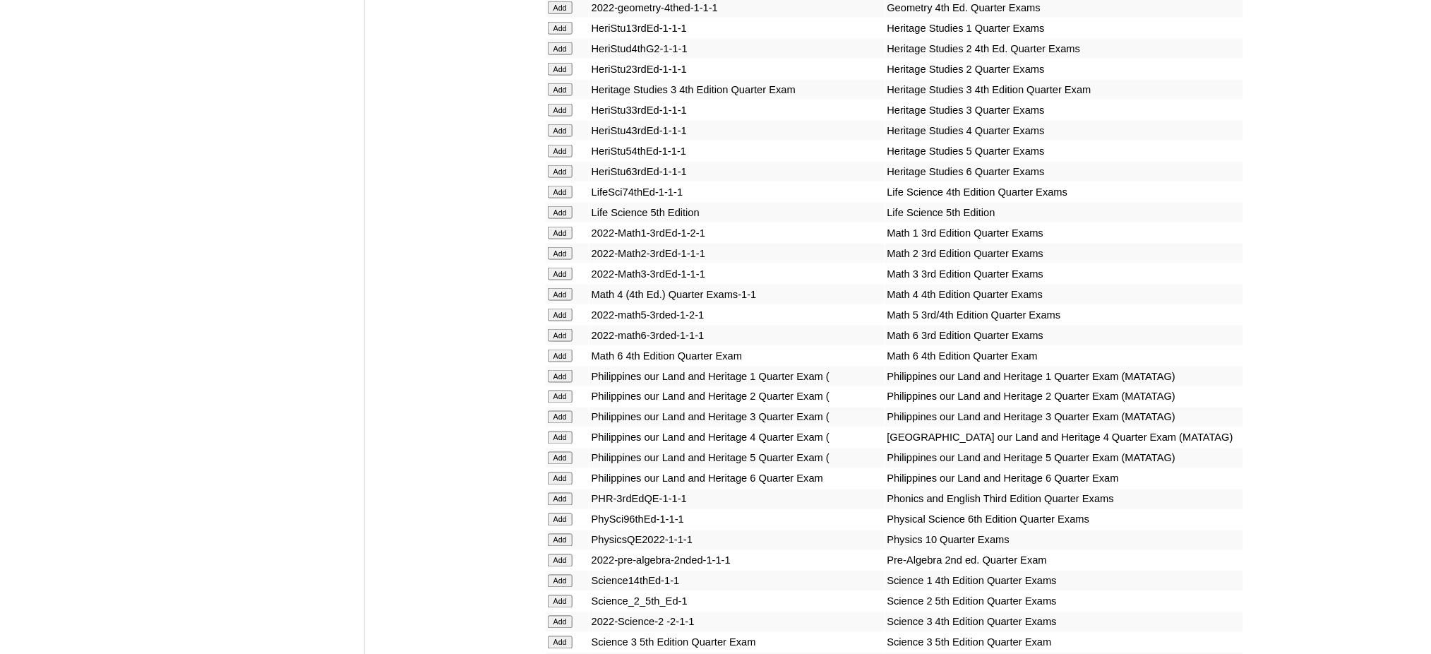
click at [565, 186] on input "Add" at bounding box center [560, 192] width 25 height 13
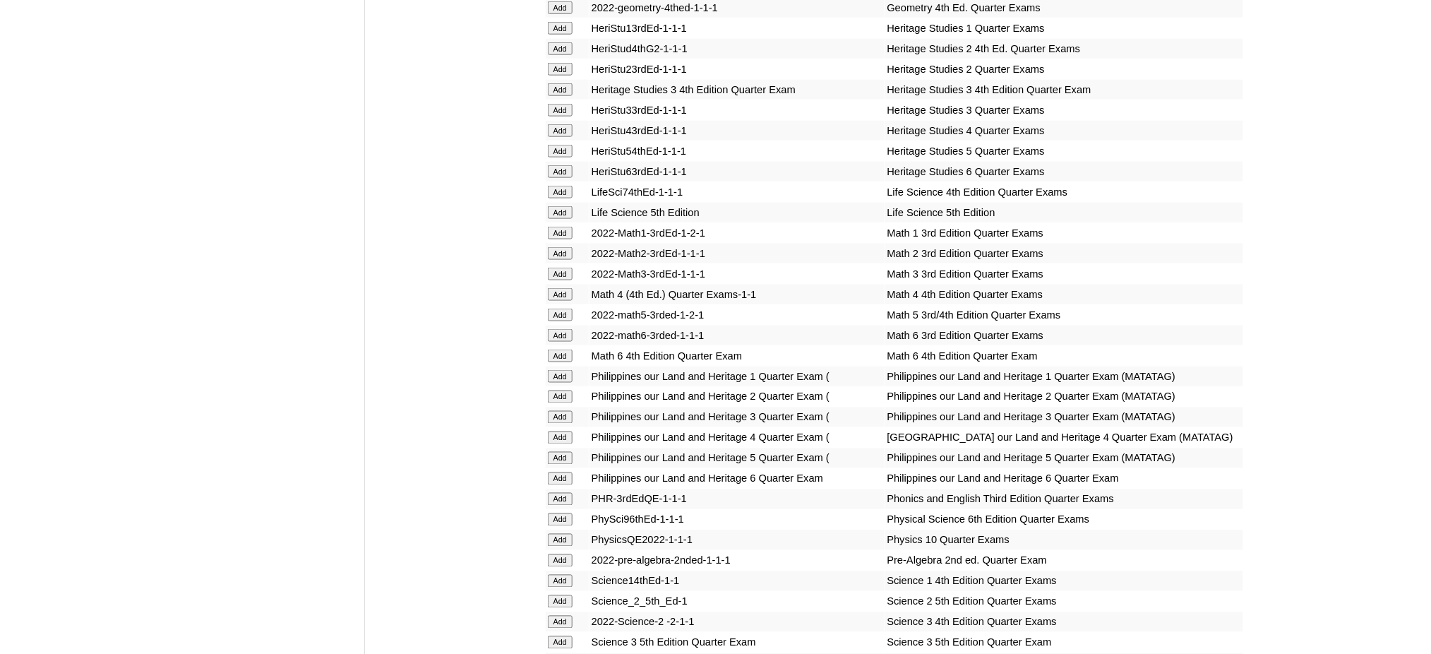
click at [565, 186] on input "Add" at bounding box center [560, 192] width 25 height 13
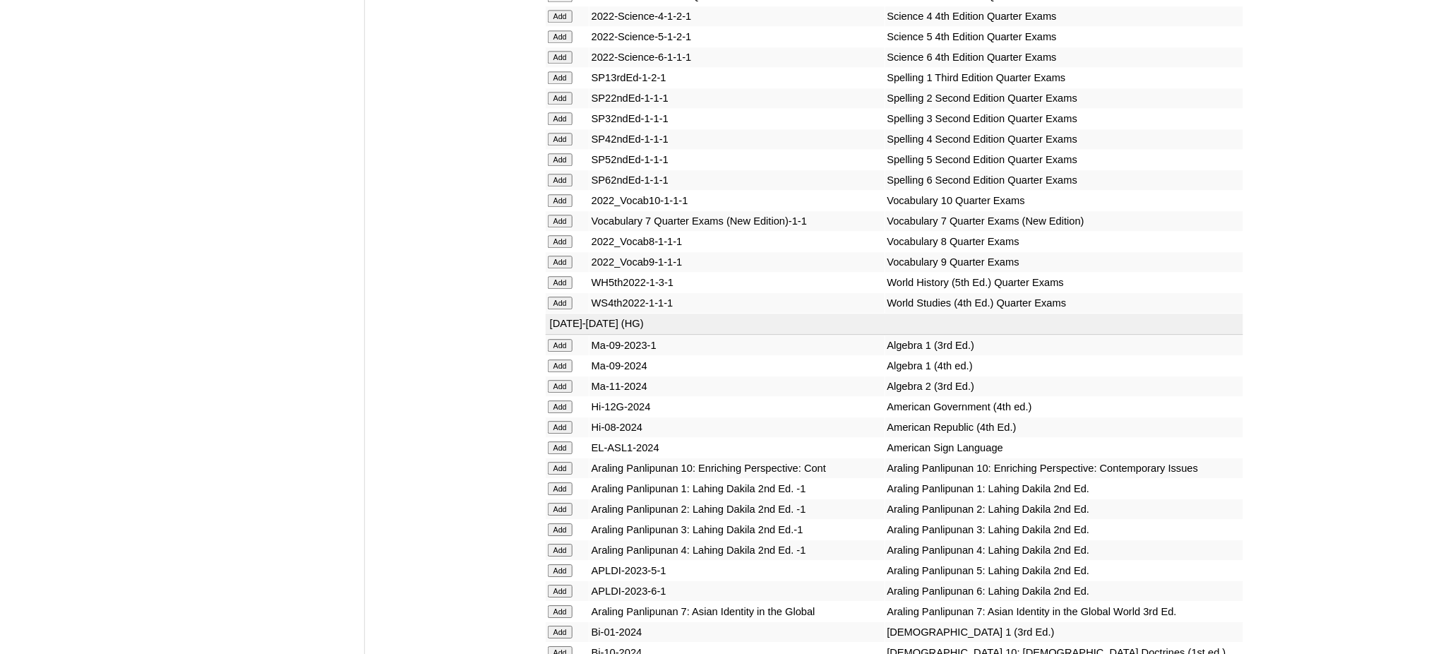
scroll to position [3200, 0]
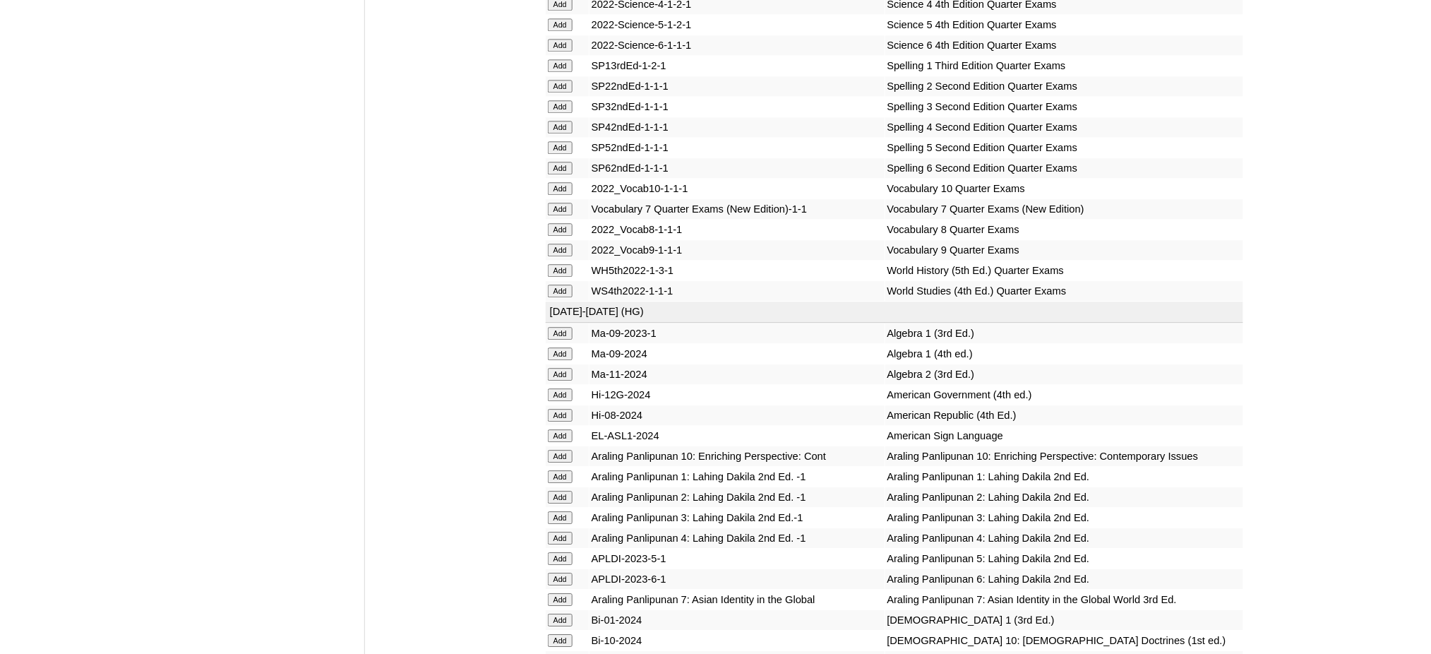
click at [568, 203] on input "Add" at bounding box center [560, 209] width 25 height 13
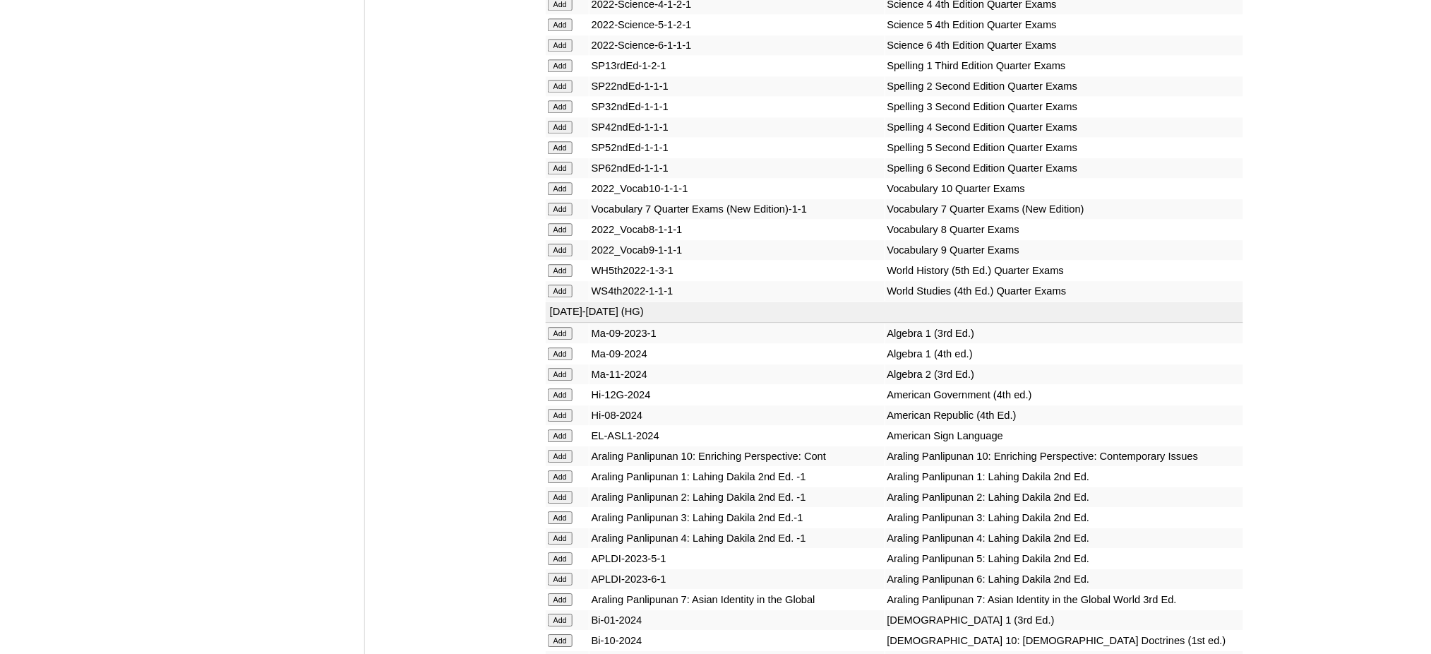
click at [568, 203] on input "Add" at bounding box center [560, 209] width 25 height 13
click at [561, 285] on input "Add" at bounding box center [560, 291] width 25 height 13
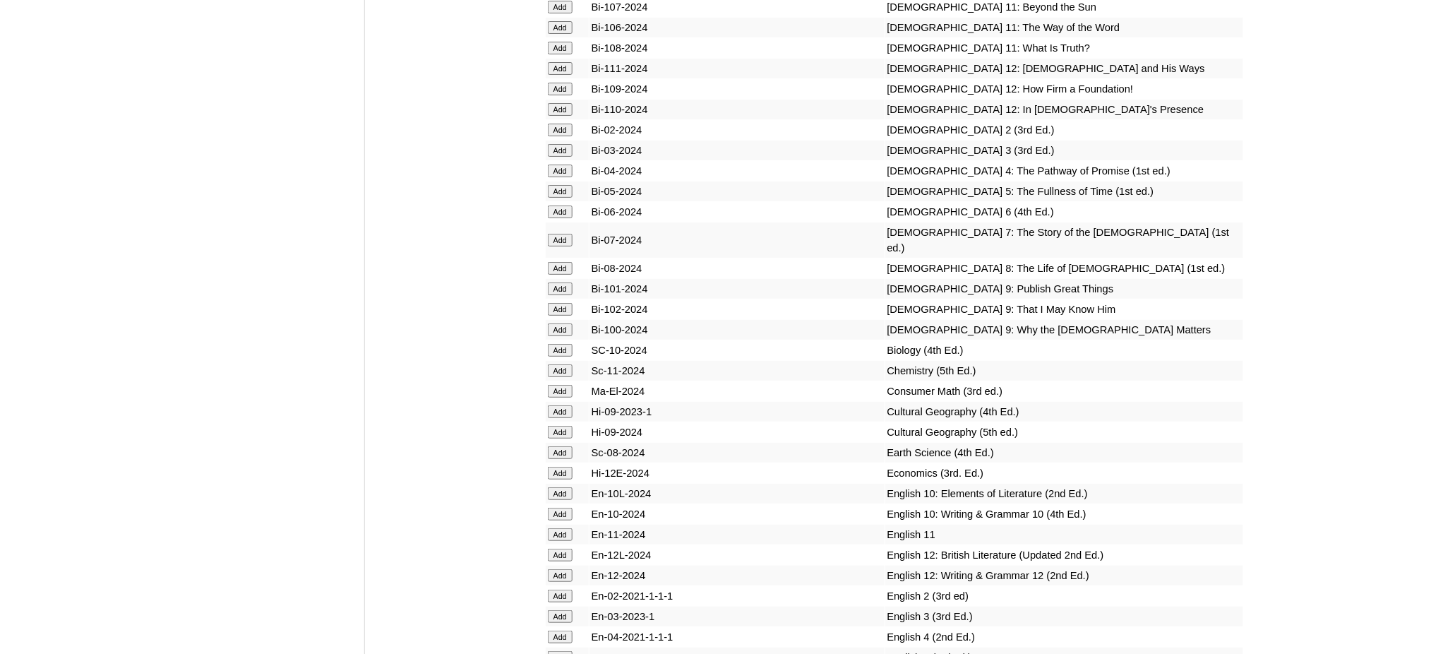
scroll to position [3954, 0]
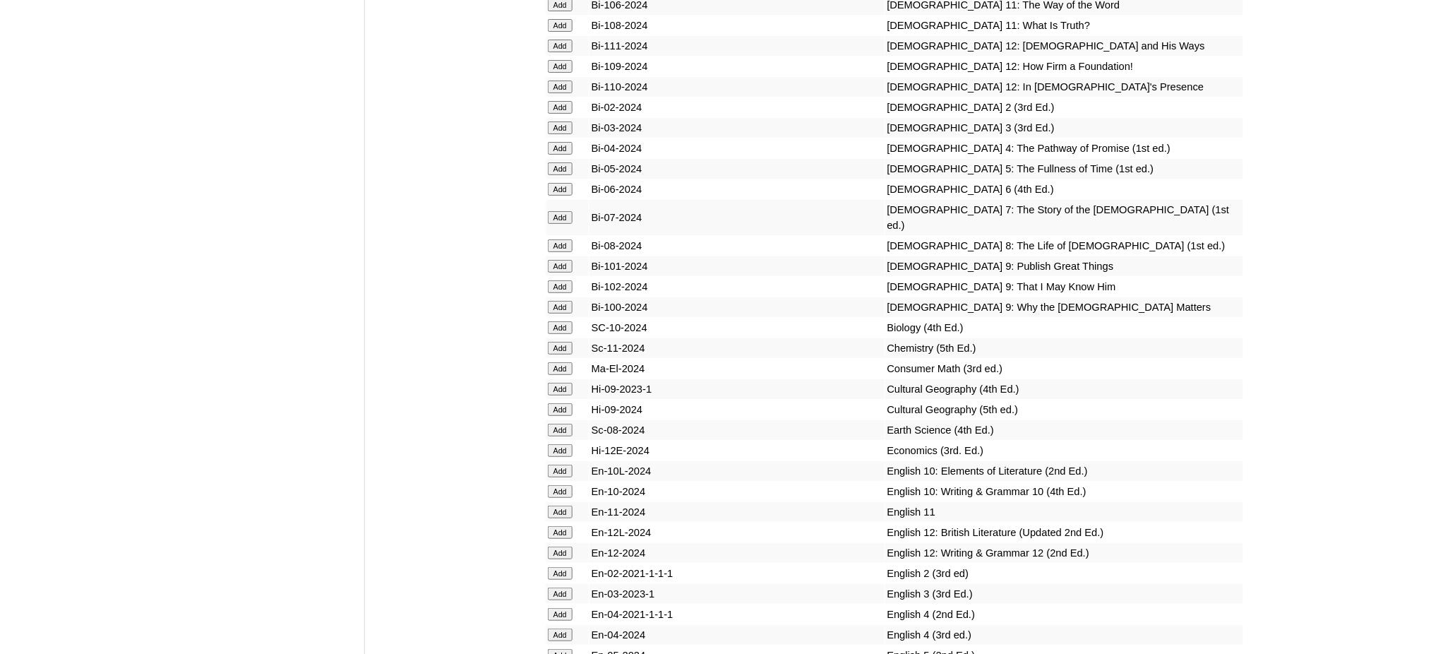
click at [556, 211] on input "Add" at bounding box center [560, 217] width 25 height 13
click at [558, 211] on input "Add" at bounding box center [560, 217] width 25 height 13
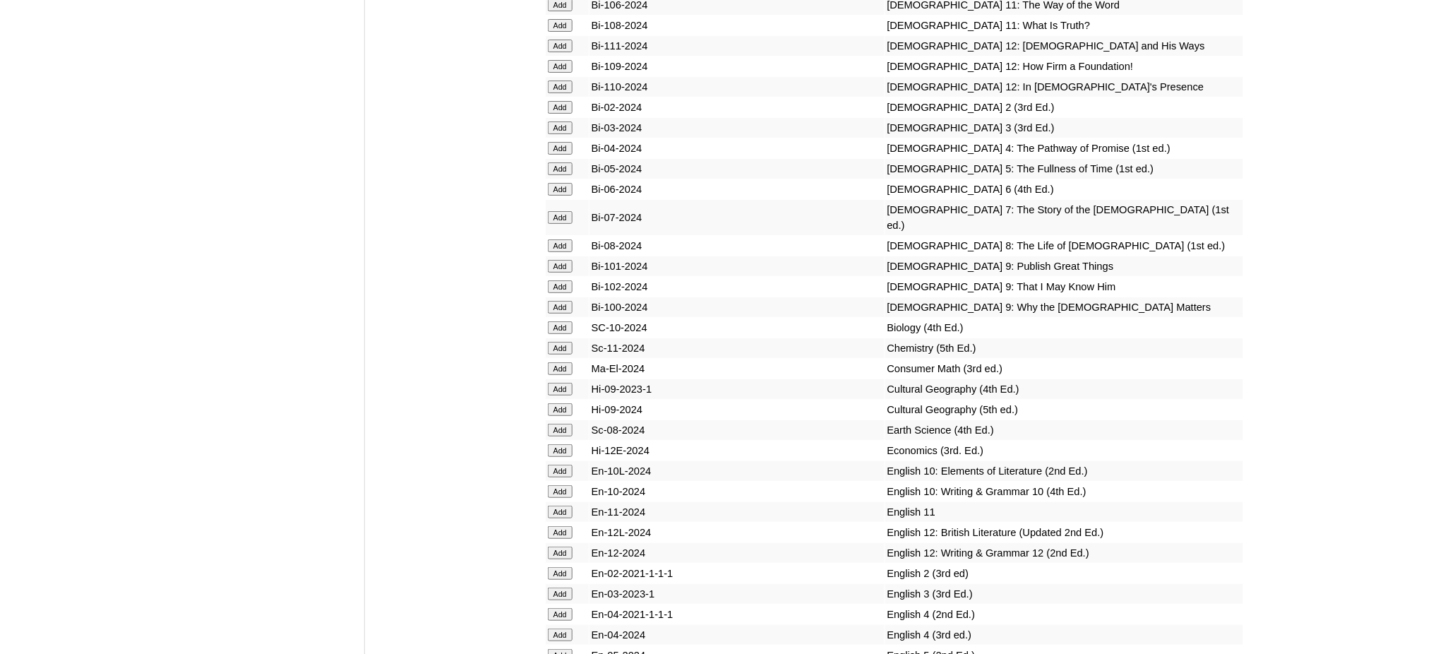
click at [558, 211] on input "Add" at bounding box center [560, 217] width 25 height 13
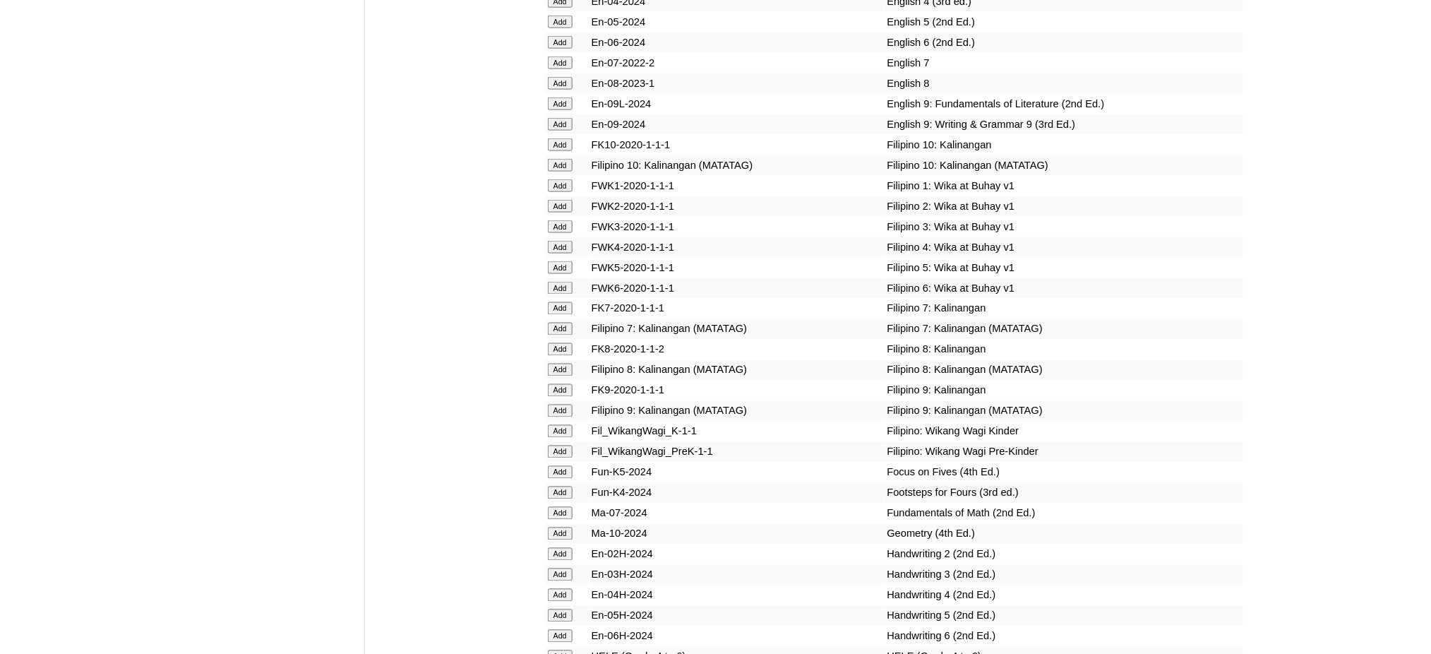
scroll to position [4612, 0]
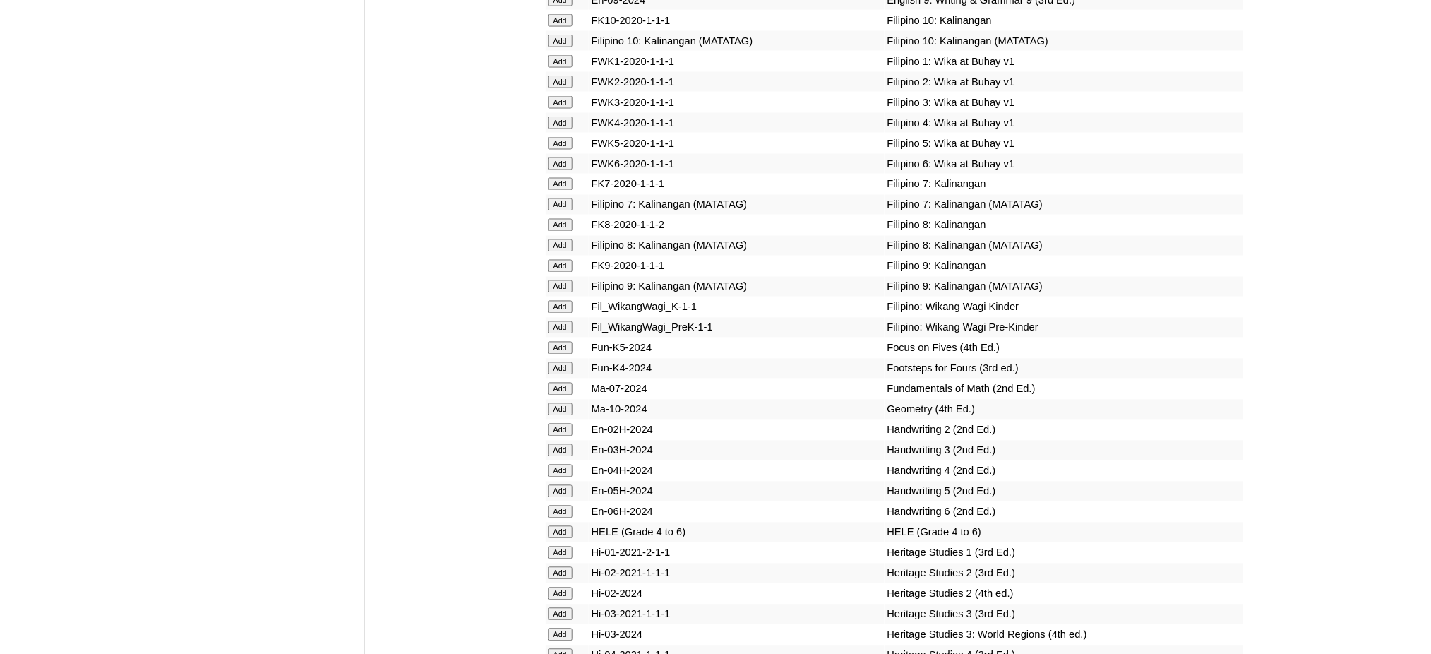
scroll to position [4801, 0]
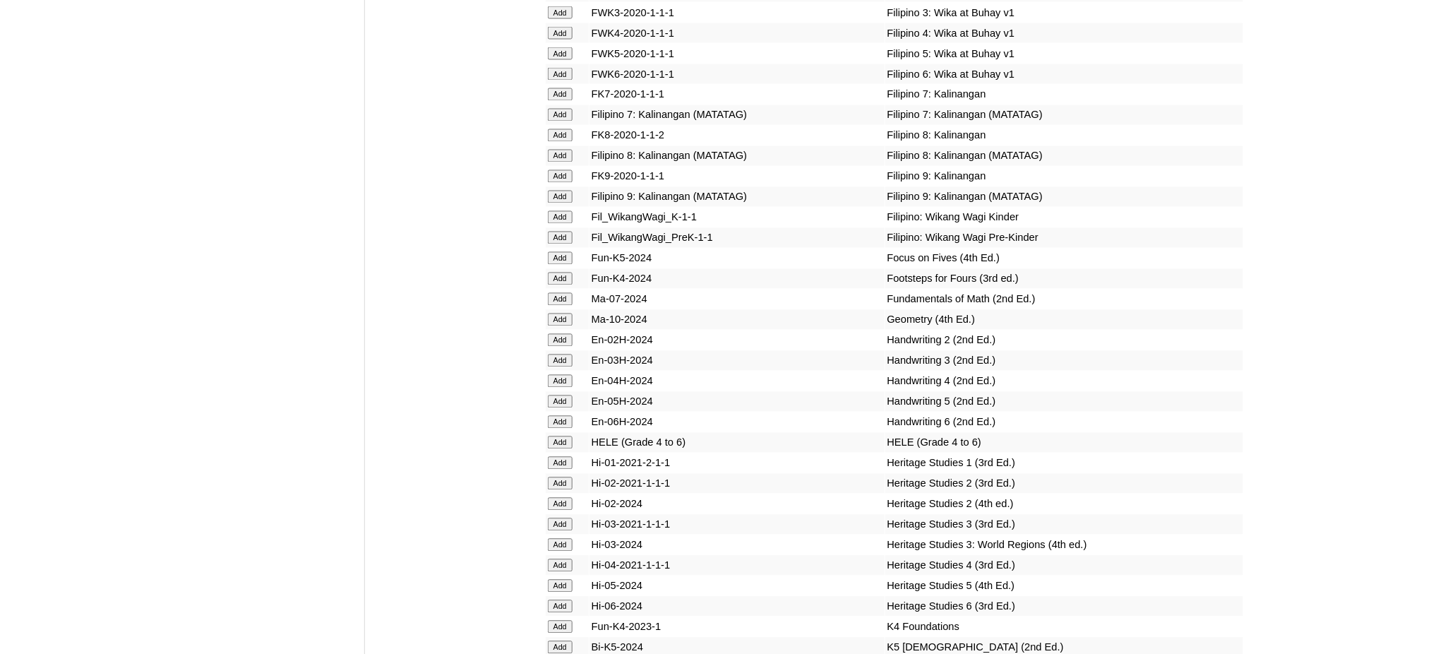
click at [563, 293] on input "Add" at bounding box center [560, 299] width 25 height 13
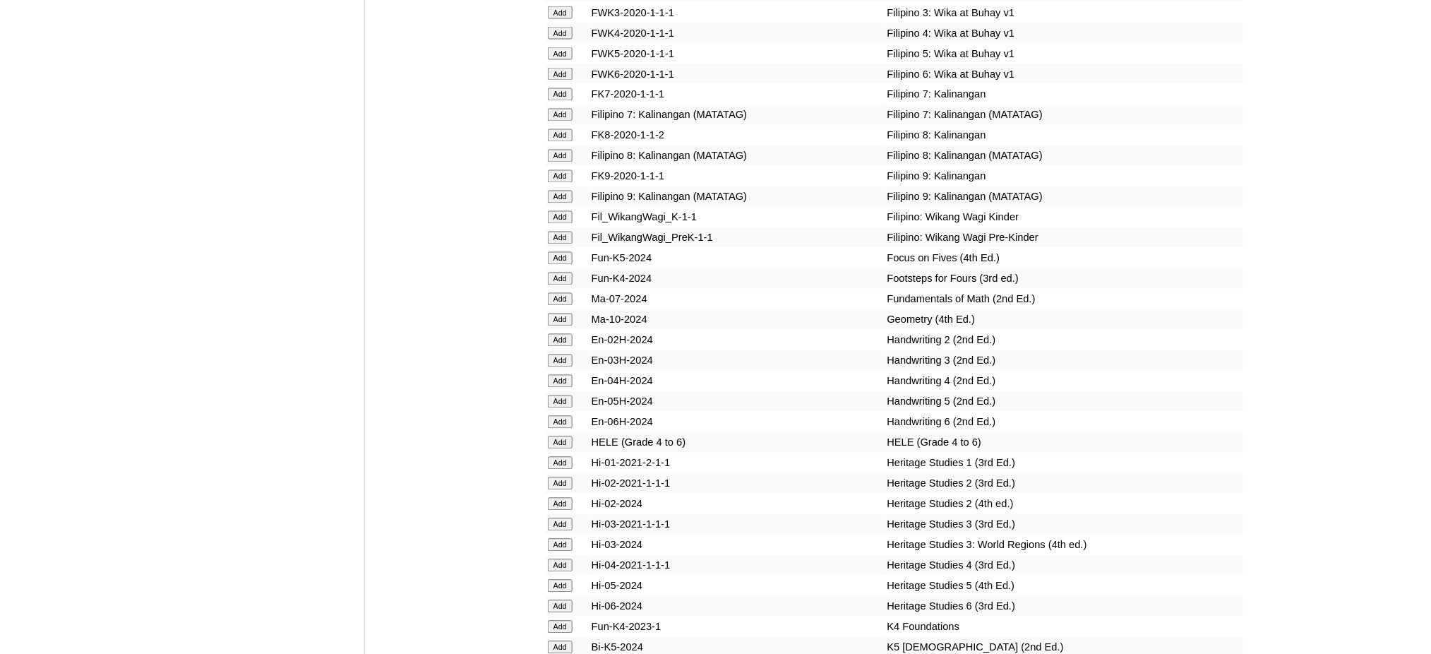
click at [563, 293] on input "Add" at bounding box center [560, 299] width 25 height 13
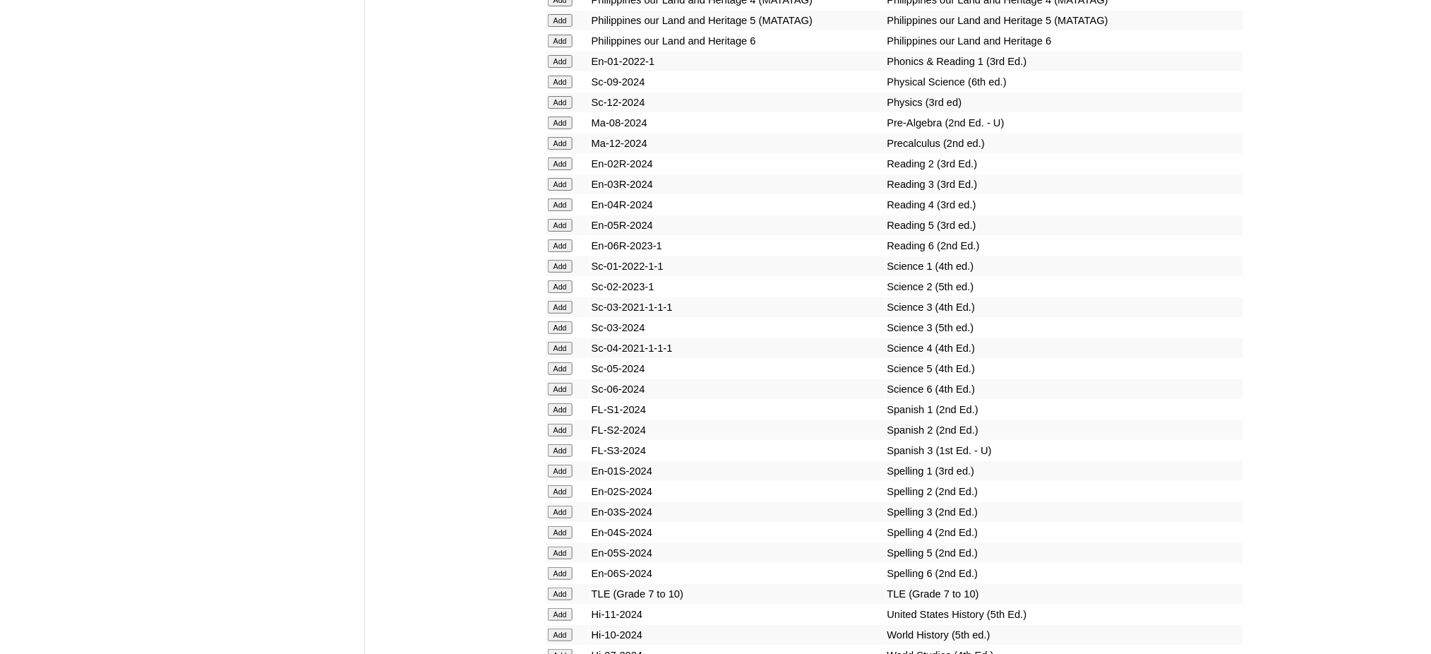
scroll to position [5931, 0]
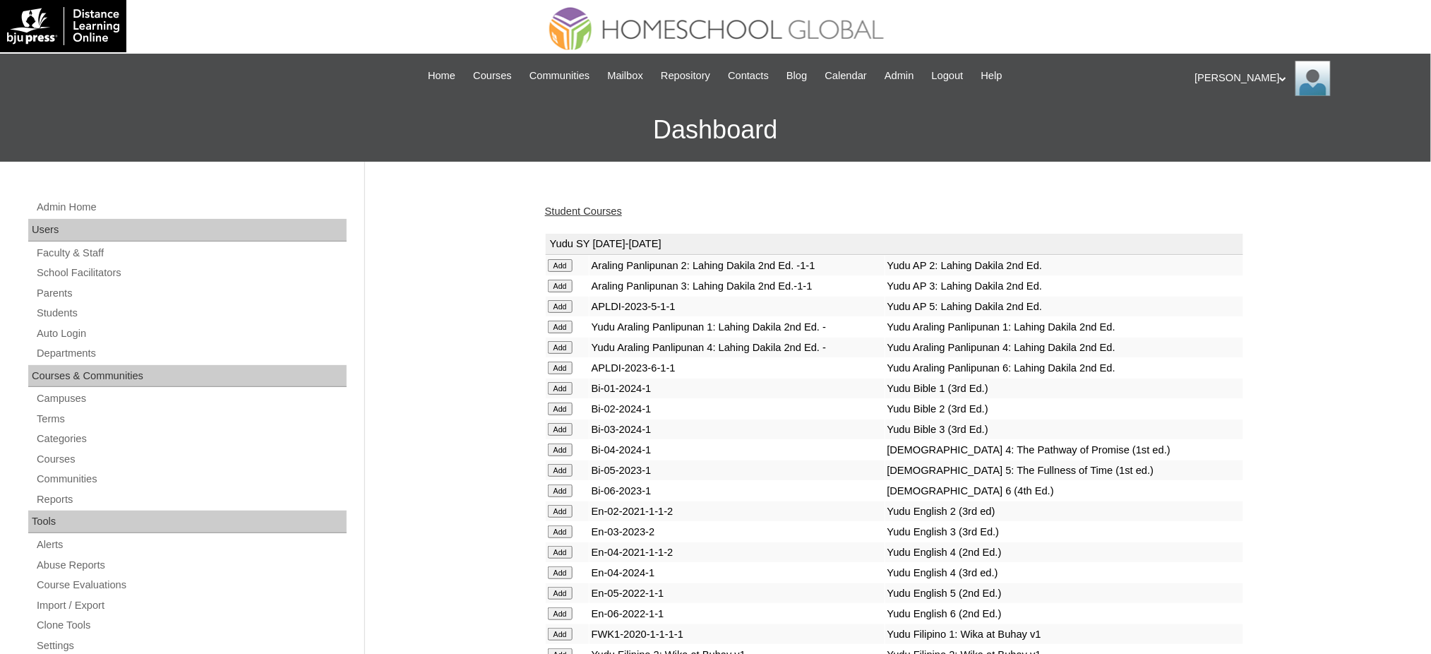
click at [580, 213] on link "Student Courses" at bounding box center [583, 210] width 77 height 11
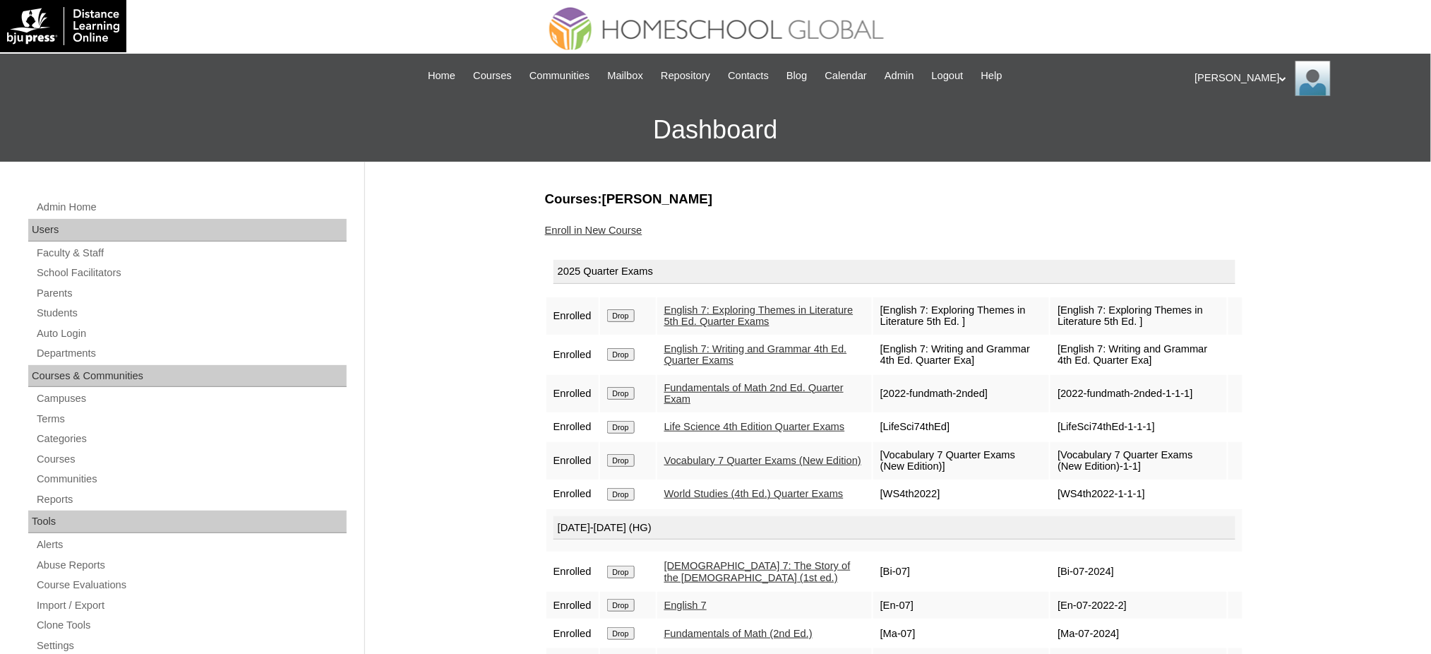
click at [582, 226] on link "Enroll in New Course" at bounding box center [593, 230] width 97 height 11
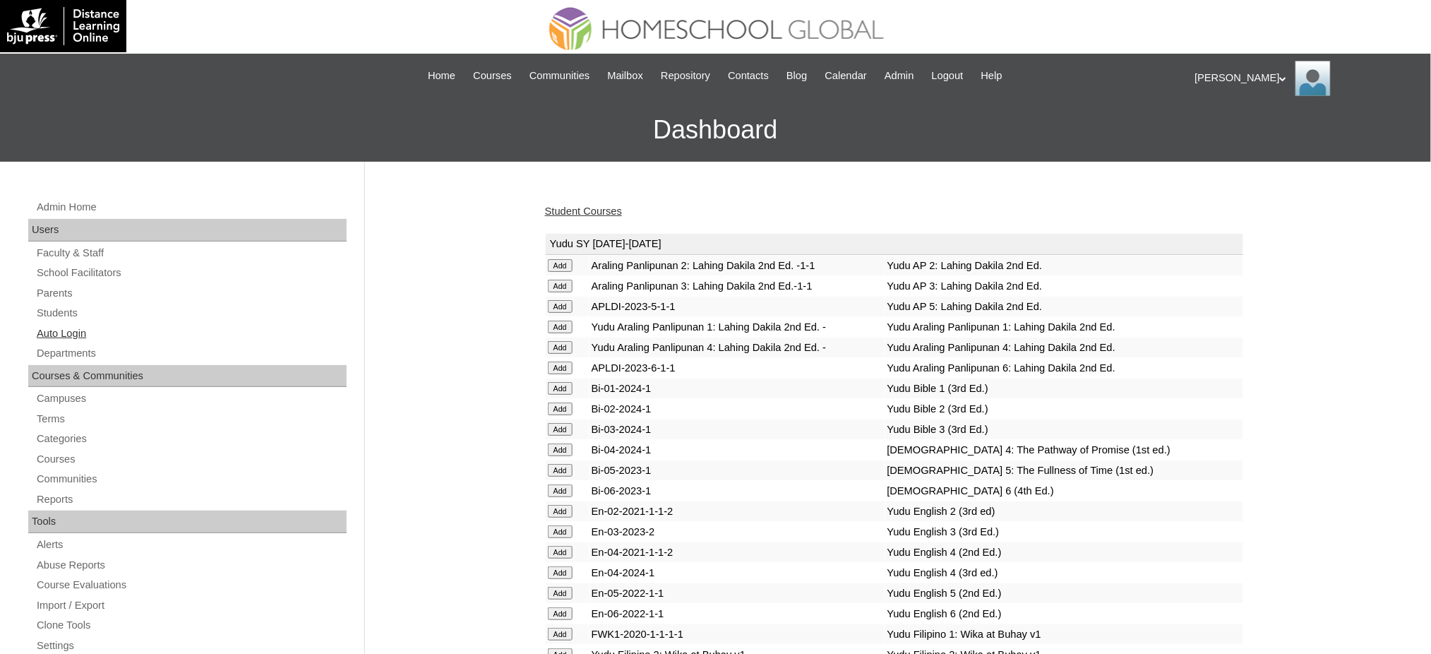
click at [69, 329] on link "Auto Login" at bounding box center [190, 334] width 311 height 18
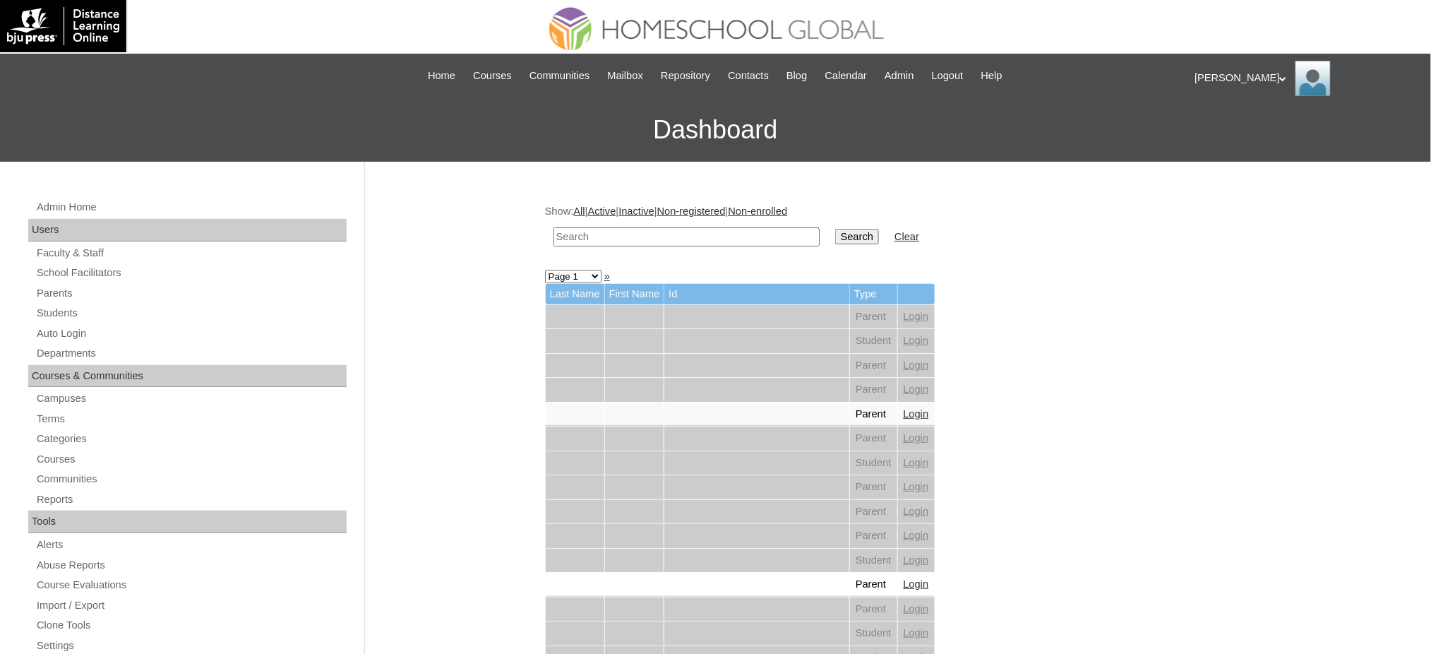
click at [674, 237] on input "text" at bounding box center [687, 236] width 266 height 19
paste input "[PERSON_NAME]"
type input "[PERSON_NAME]"
click at [835, 232] on input "Search" at bounding box center [857, 237] width 44 height 16
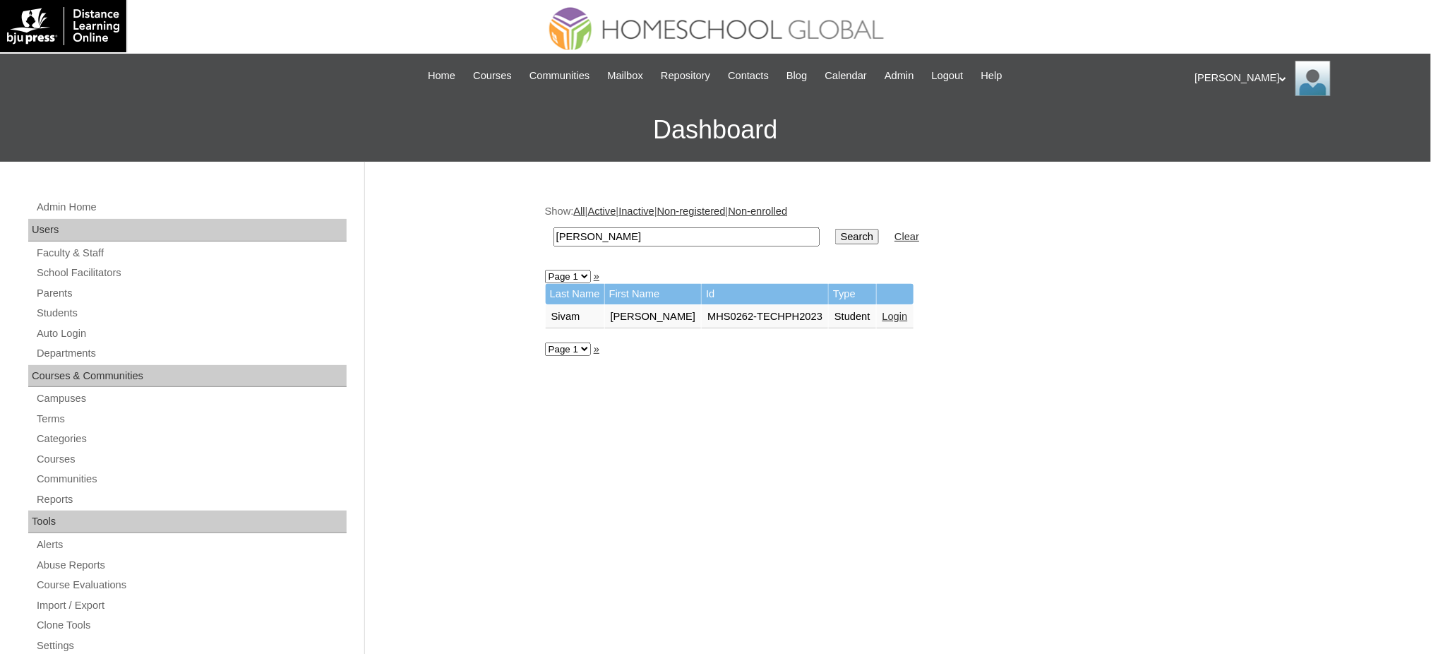
click at [895, 313] on link "Login" at bounding box center [895, 316] width 25 height 11
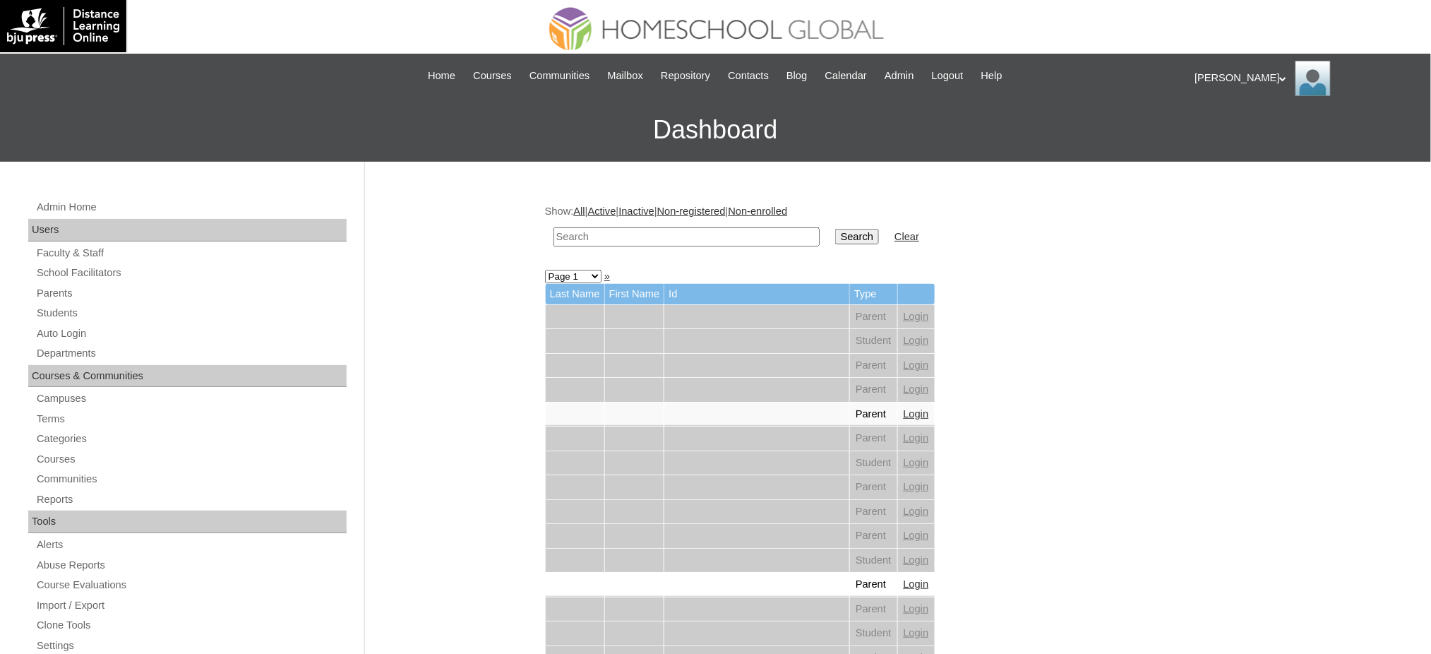
click at [714, 234] on input "text" at bounding box center [687, 236] width 266 height 19
paste input "[PERSON_NAME]"
type input "[PERSON_NAME]"
click at [835, 238] on input "Search" at bounding box center [857, 237] width 44 height 16
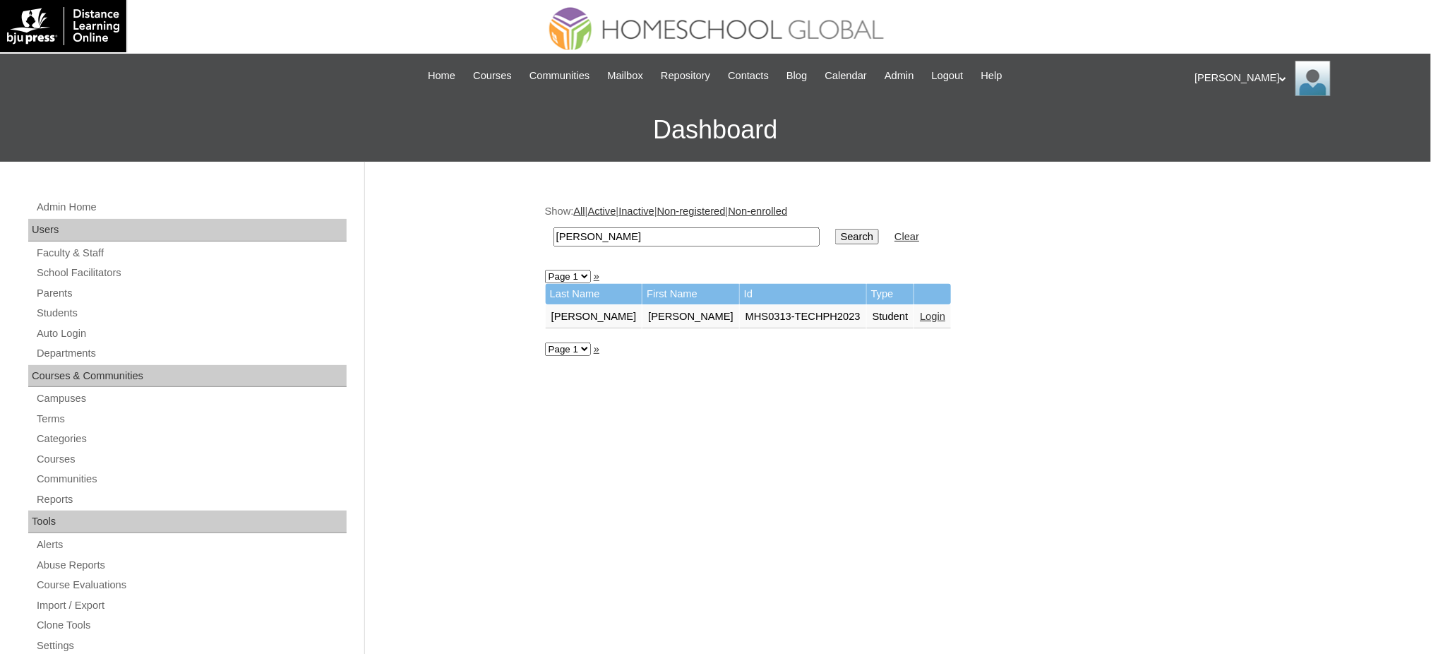
click at [920, 311] on link "Login" at bounding box center [932, 316] width 25 height 11
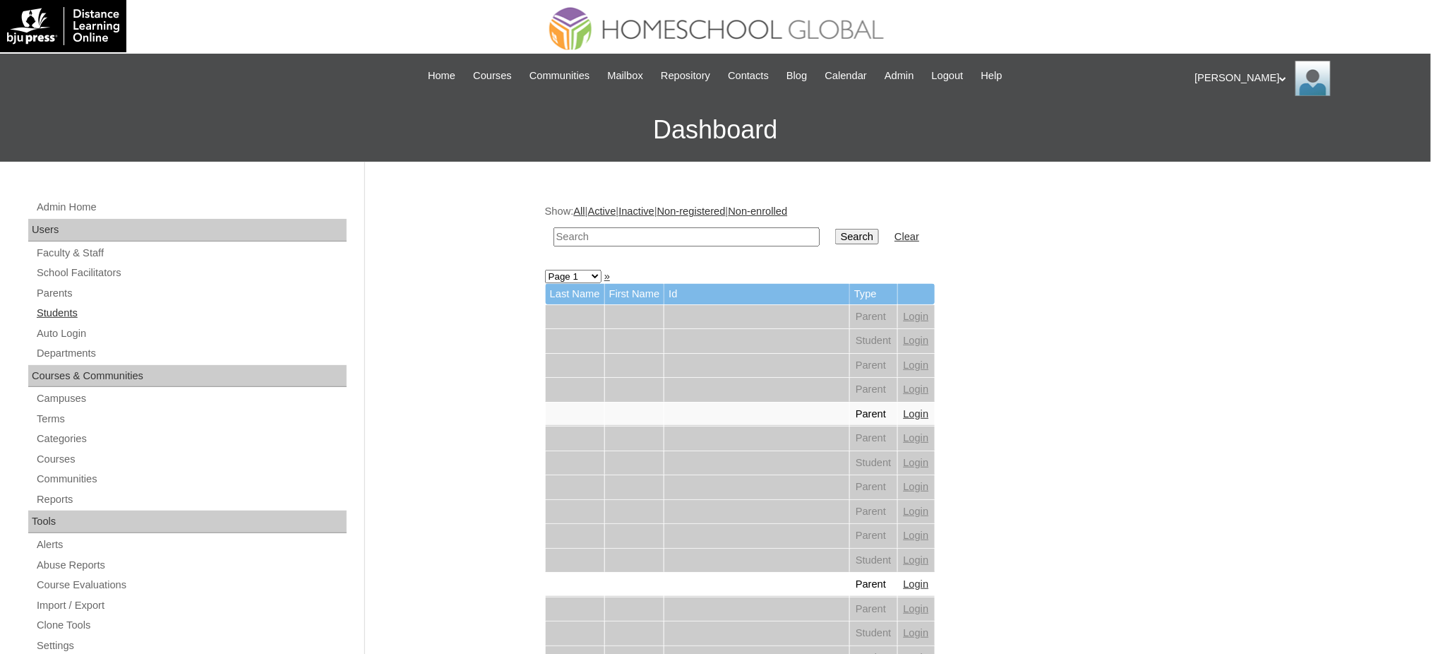
click at [45, 309] on link "Students" at bounding box center [190, 313] width 311 height 18
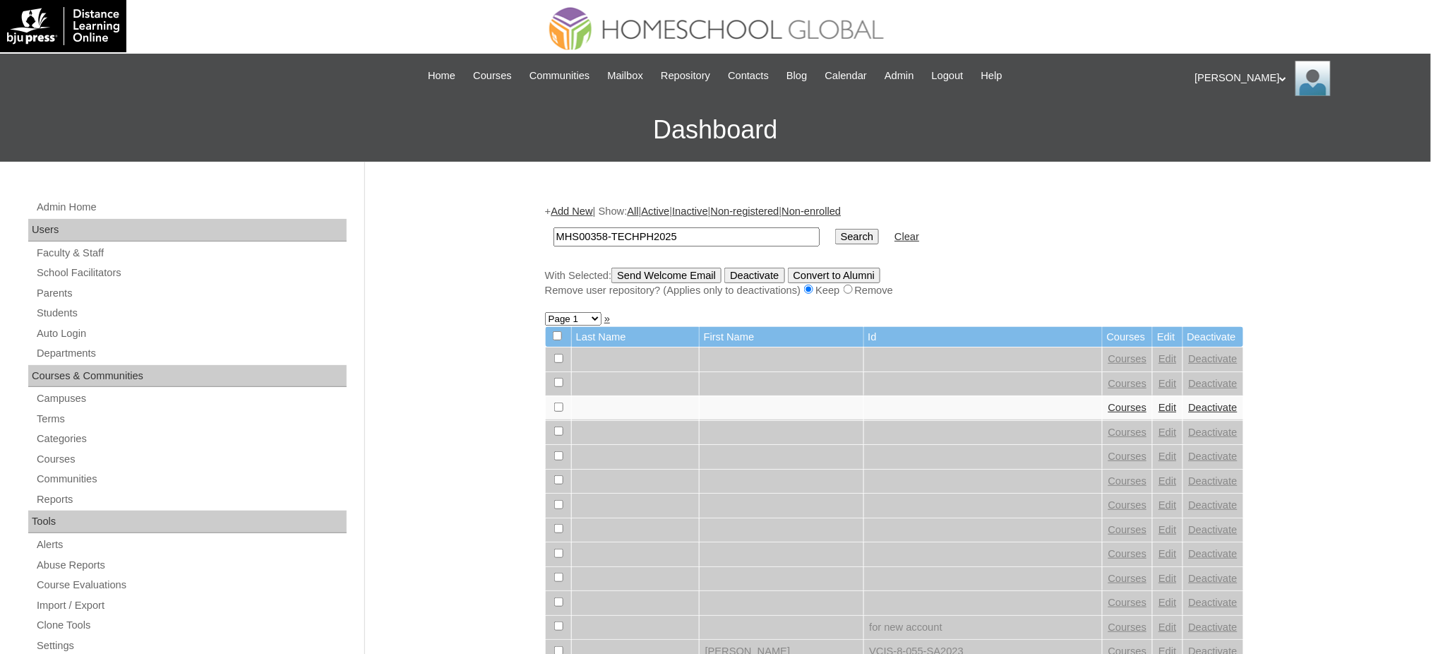
type input "MHS00358-TECHPH2025"
click at [835, 234] on input "Search" at bounding box center [857, 237] width 44 height 16
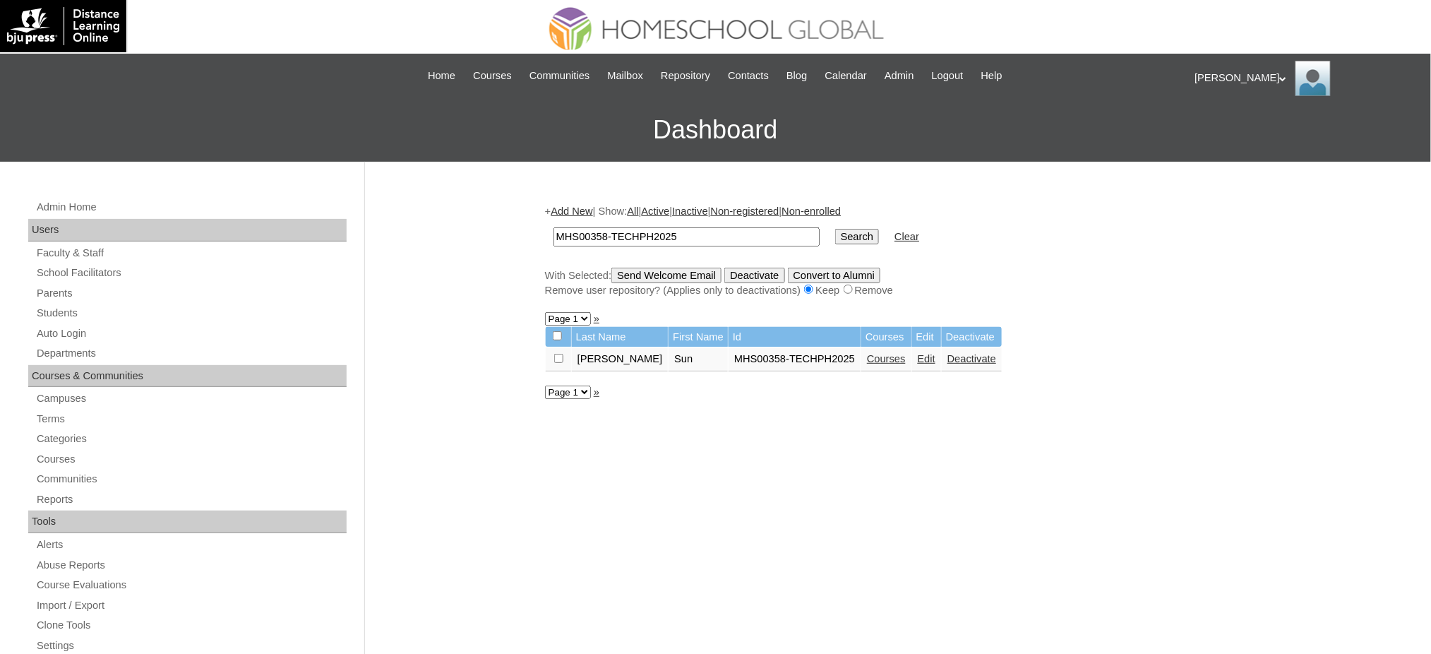
click at [867, 353] on link "Courses" at bounding box center [886, 358] width 39 height 11
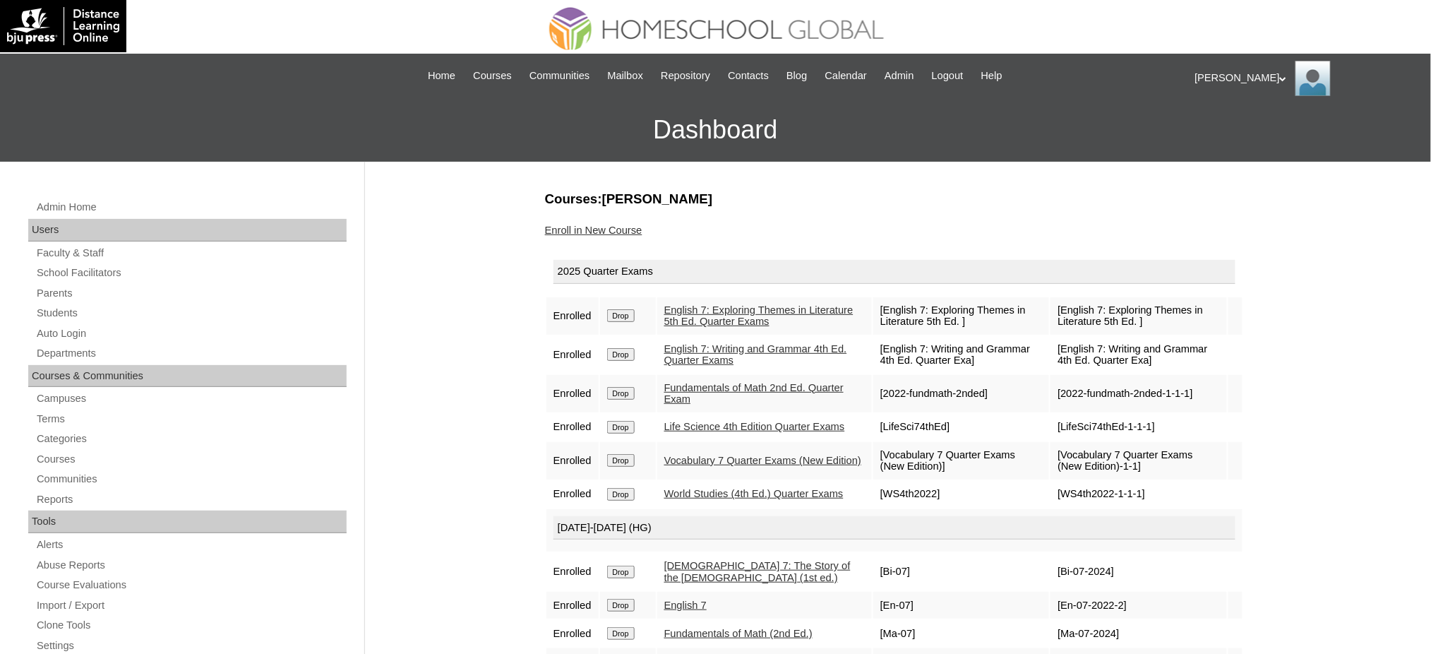
click at [617, 229] on link "Enroll in New Course" at bounding box center [593, 230] width 97 height 11
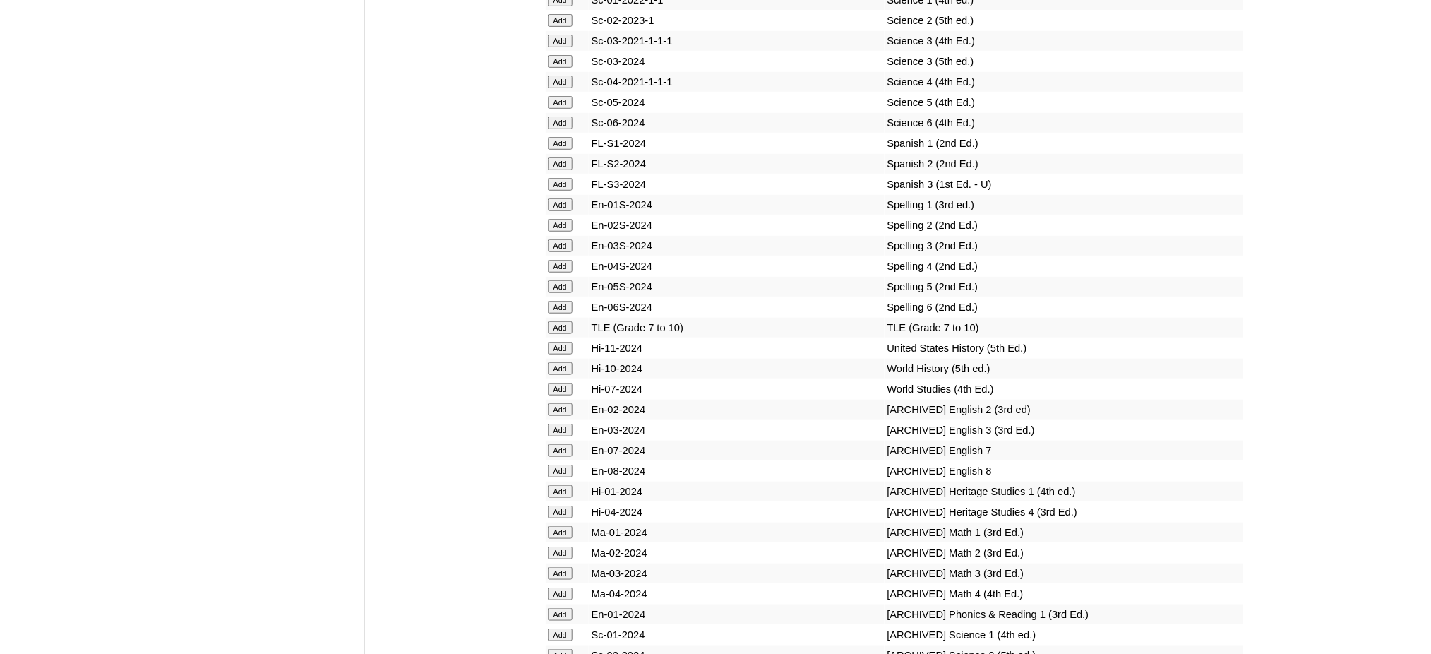
scroll to position [6118, 0]
click at [560, 383] on input "Add" at bounding box center [560, 389] width 25 height 13
